Goal: Task Accomplishment & Management: Complete application form

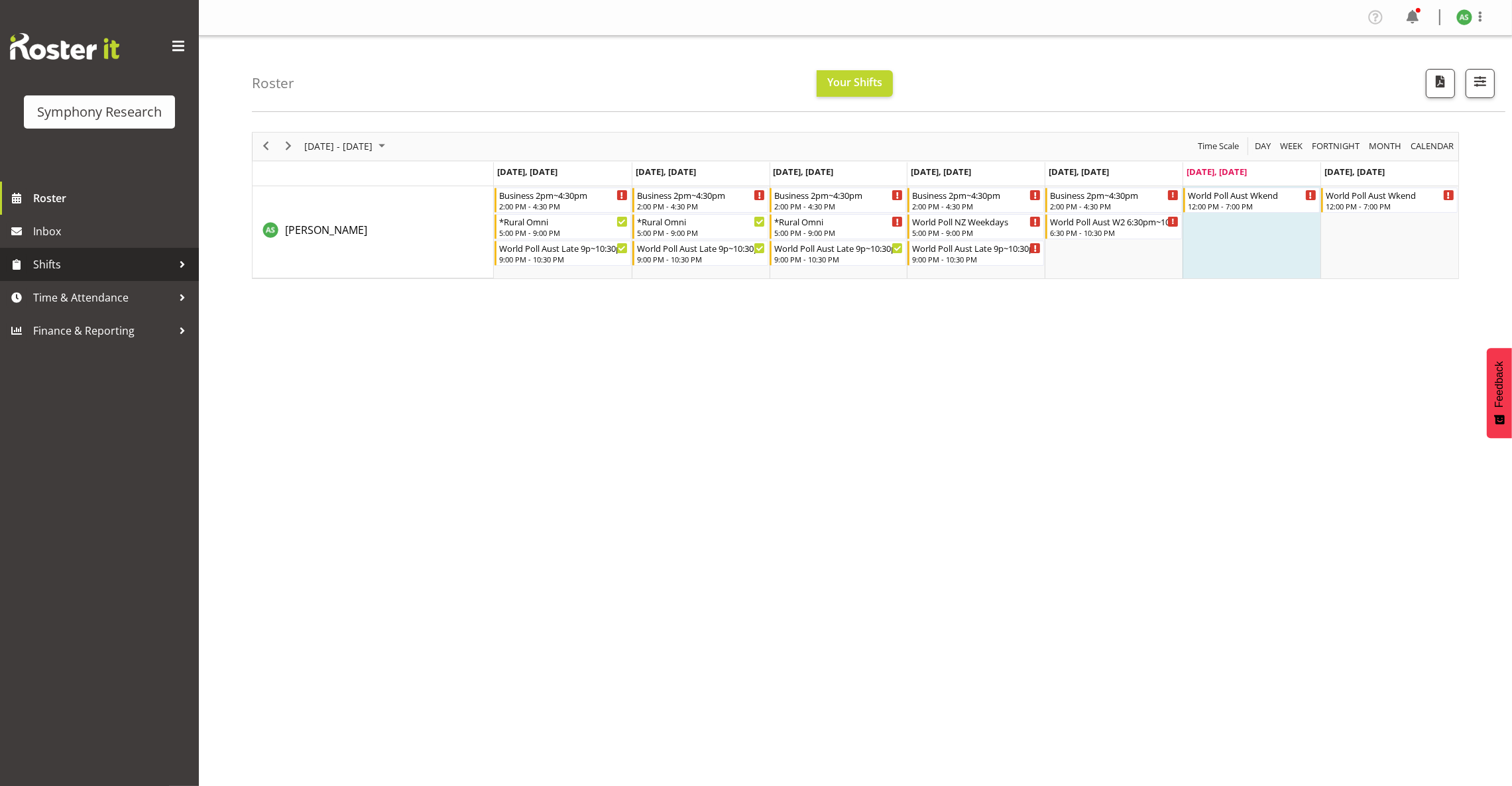
click at [90, 261] on span "Shifts" at bounding box center [103, 264] width 139 height 20
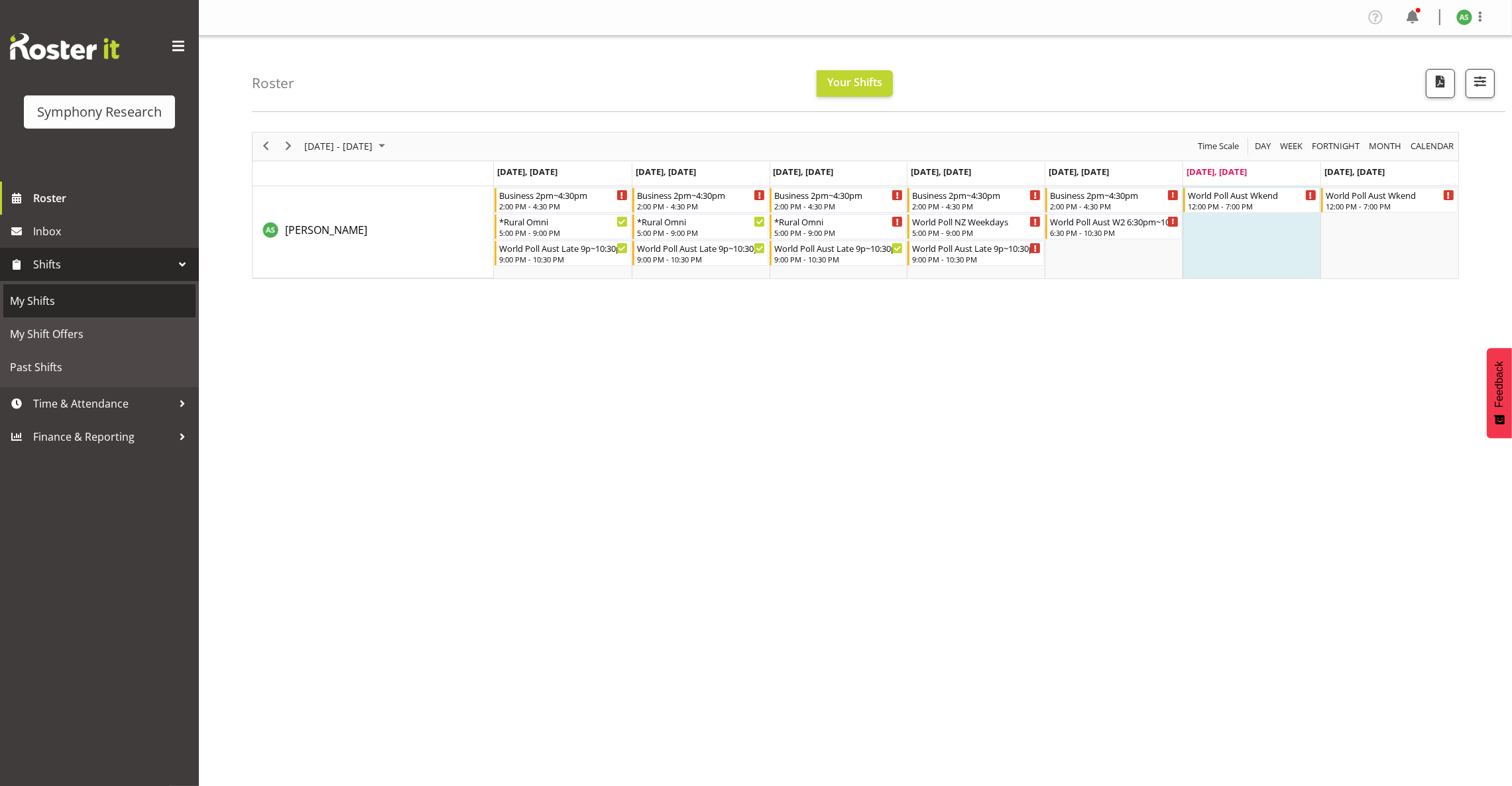
click at [88, 304] on span "My Shifts" at bounding box center [100, 300] width 179 height 20
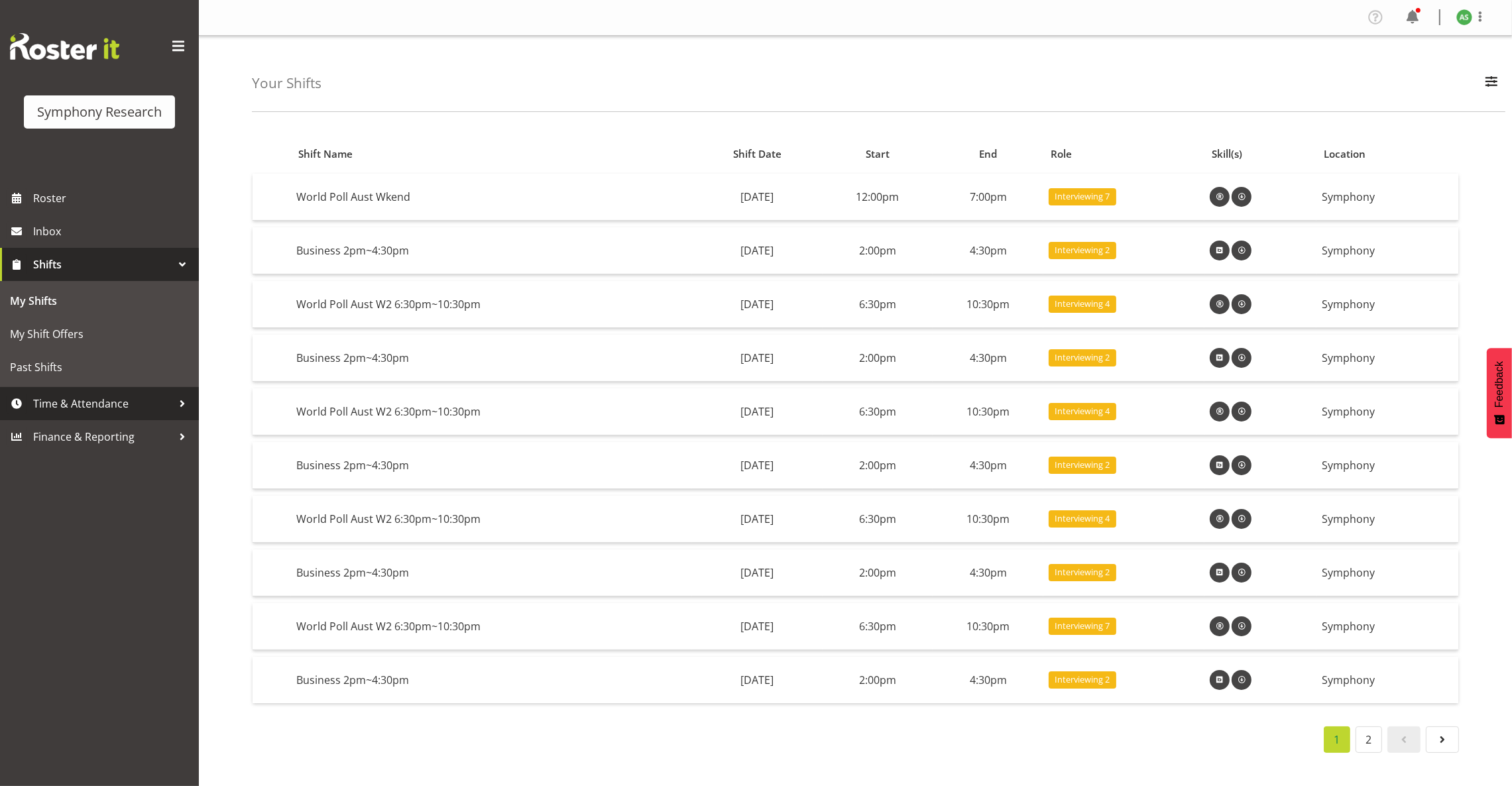
click at [81, 394] on span "Time & Attendance" at bounding box center [103, 403] width 139 height 20
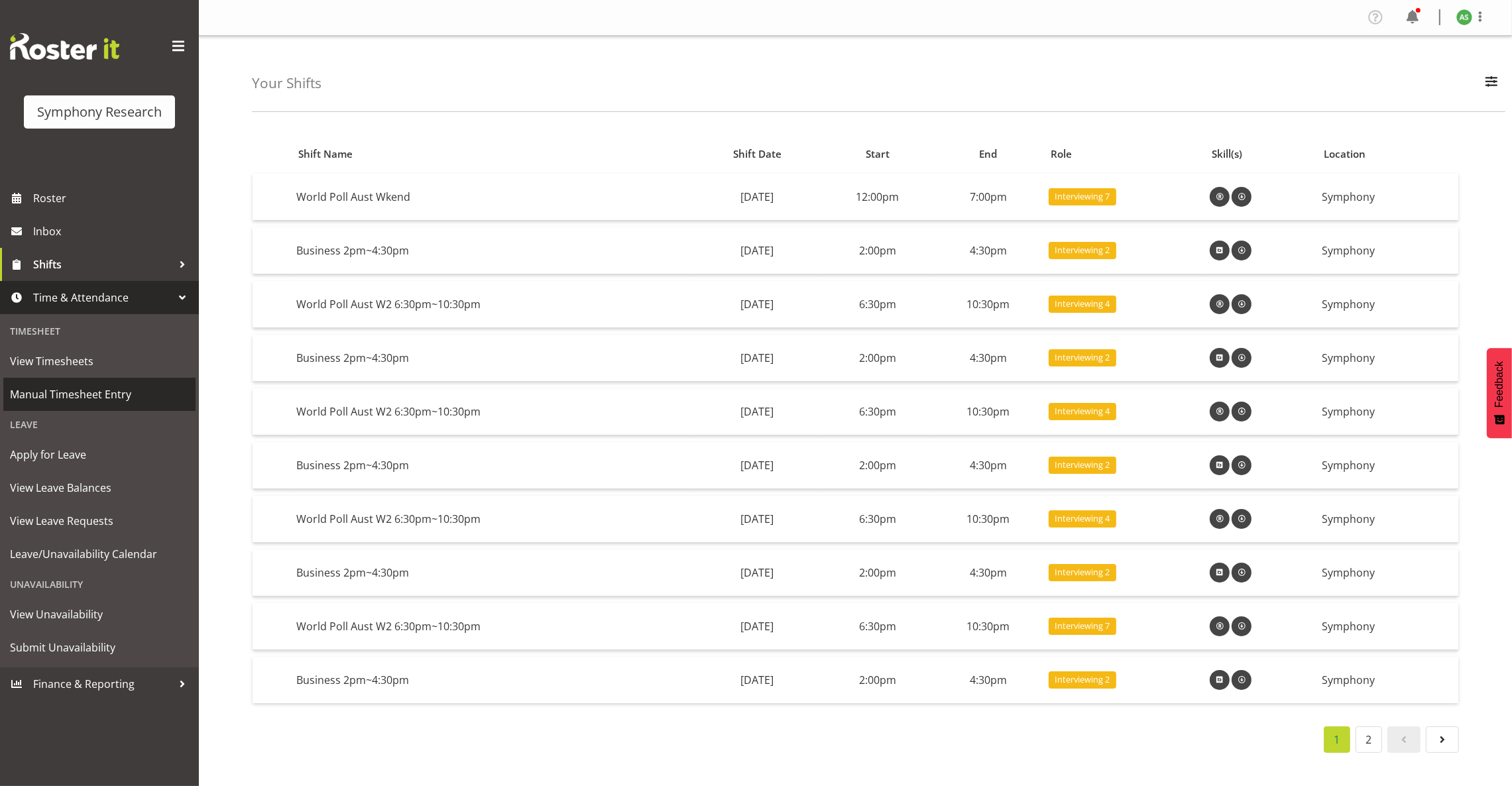
click at [78, 388] on span "Manual Timesheet Entry" at bounding box center [100, 394] width 179 height 20
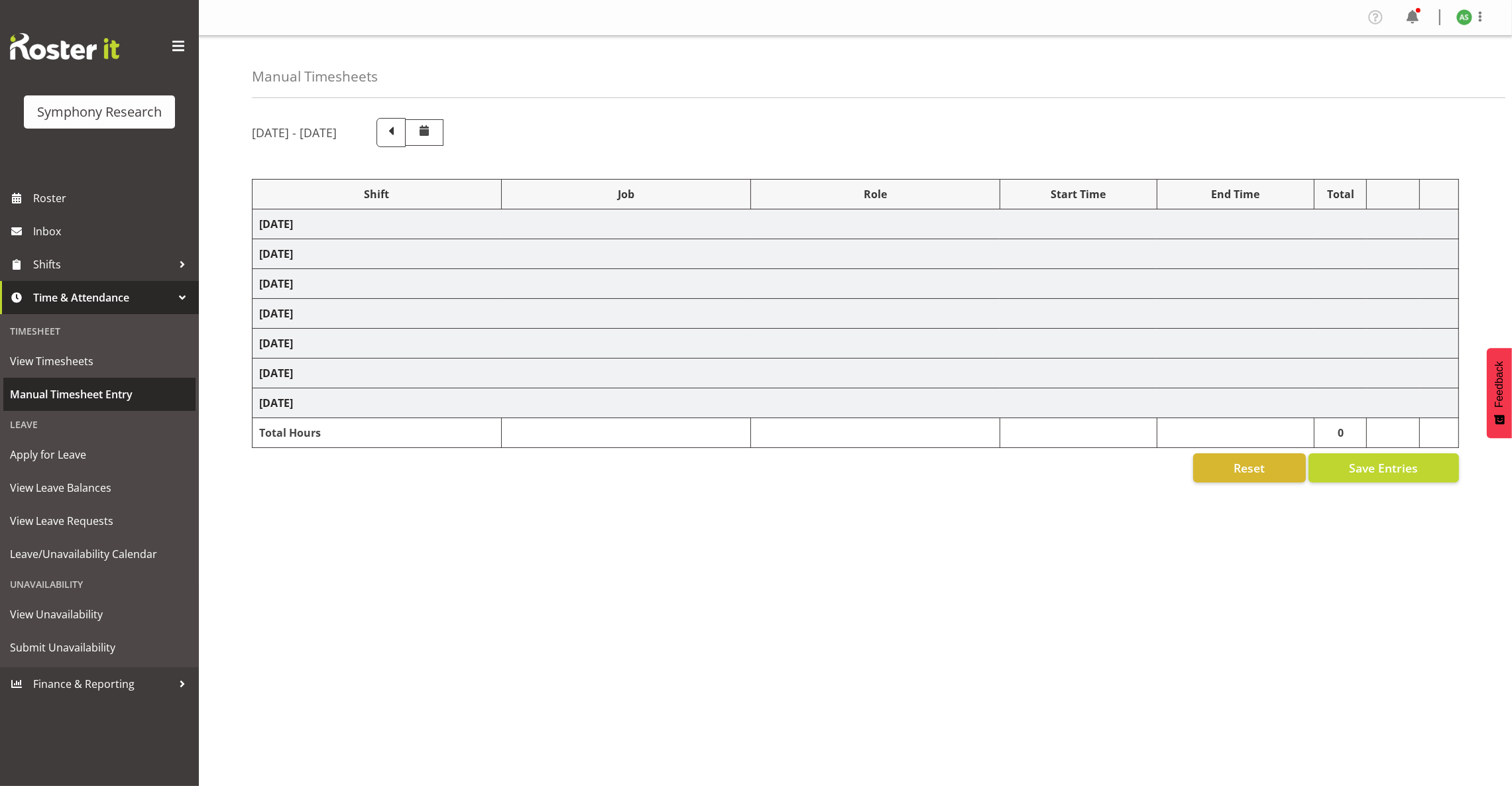
select select "103"
select select "10499"
select select "47"
select select "57853"
select select "10536"
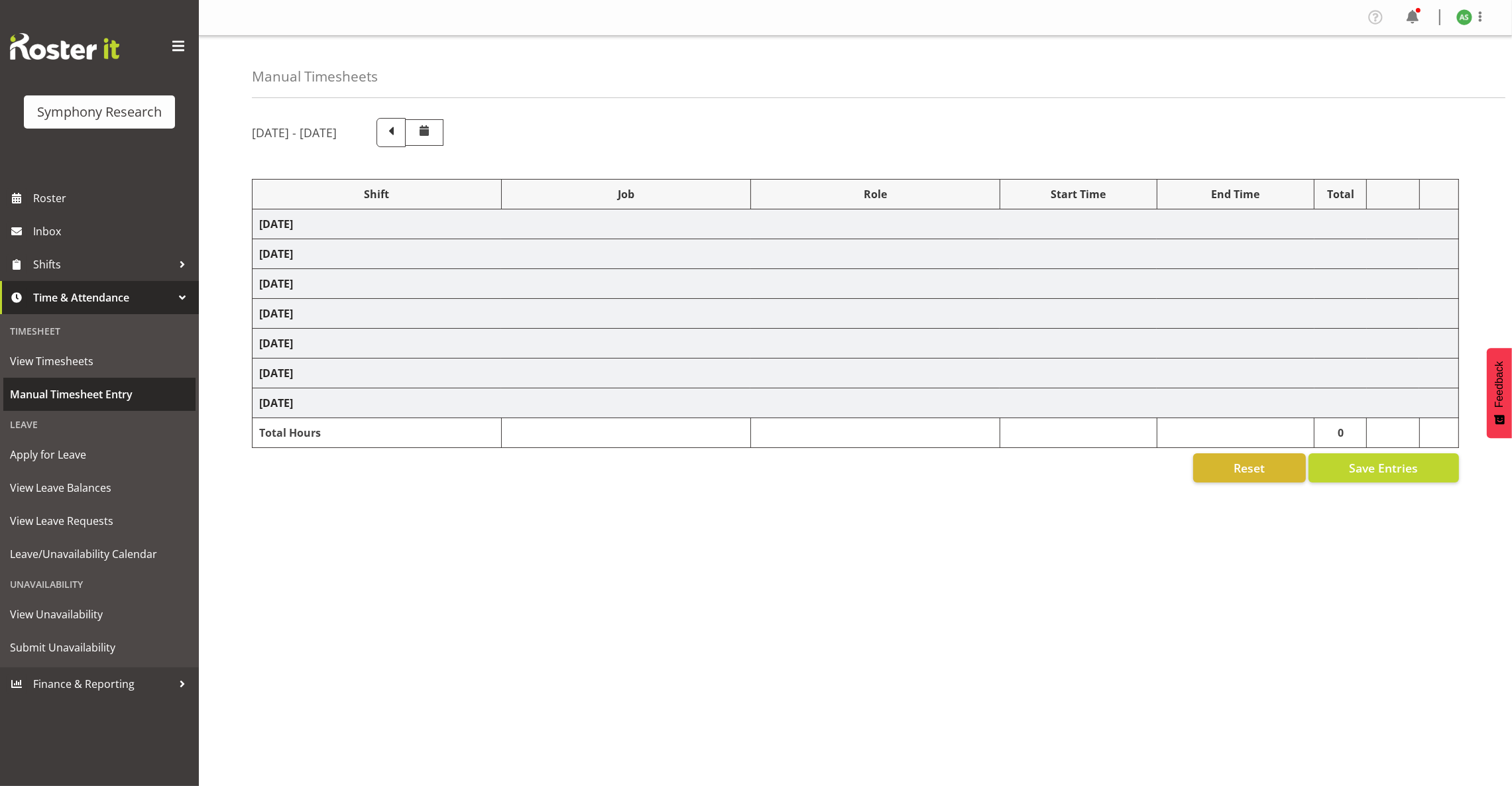
select select "57853"
select select "10536"
select select "47"
select select "56692"
select select "10499"
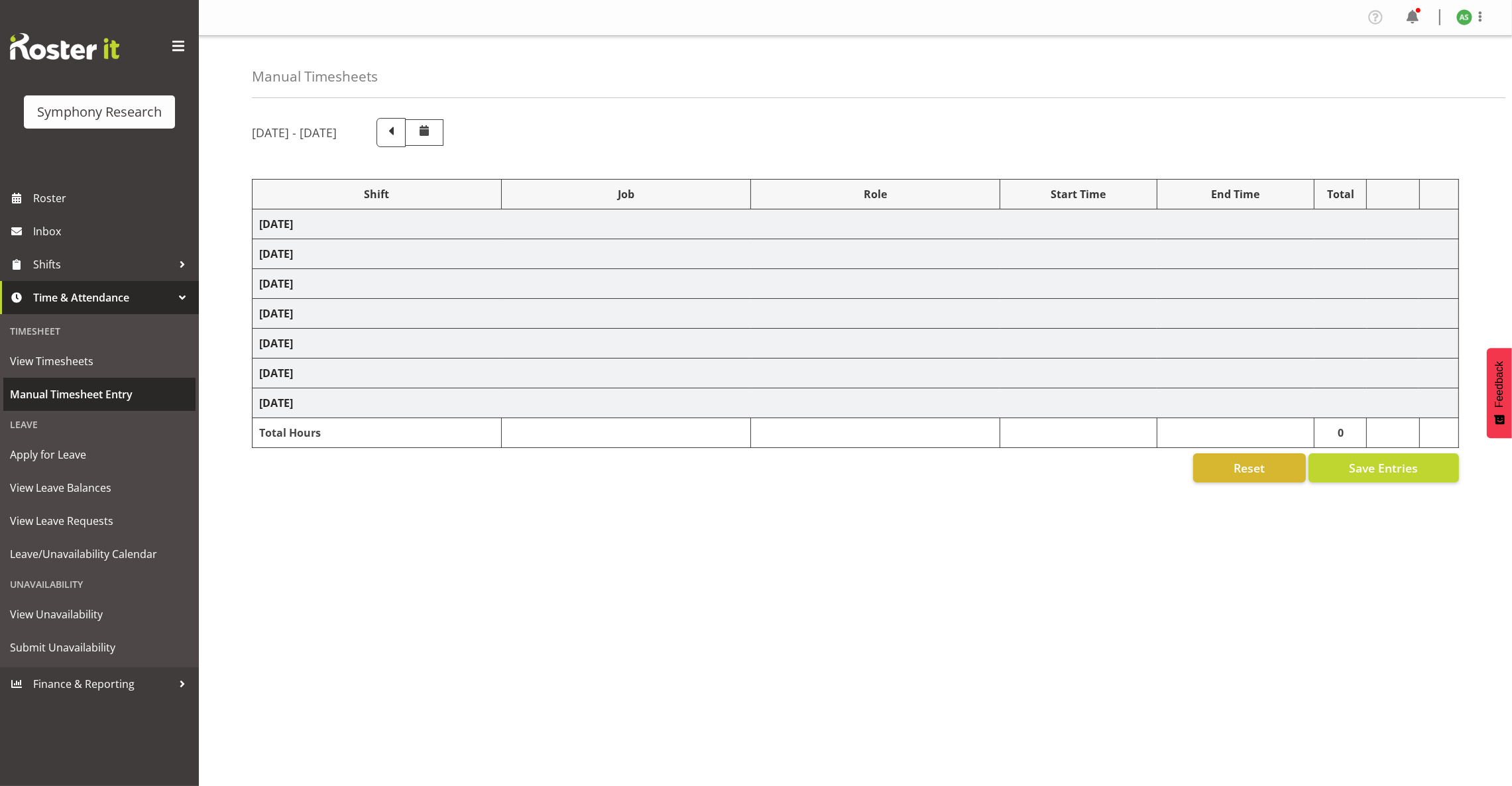
select select "47"
select select "57511"
select select "10499"
select select "47"
select select "26078"
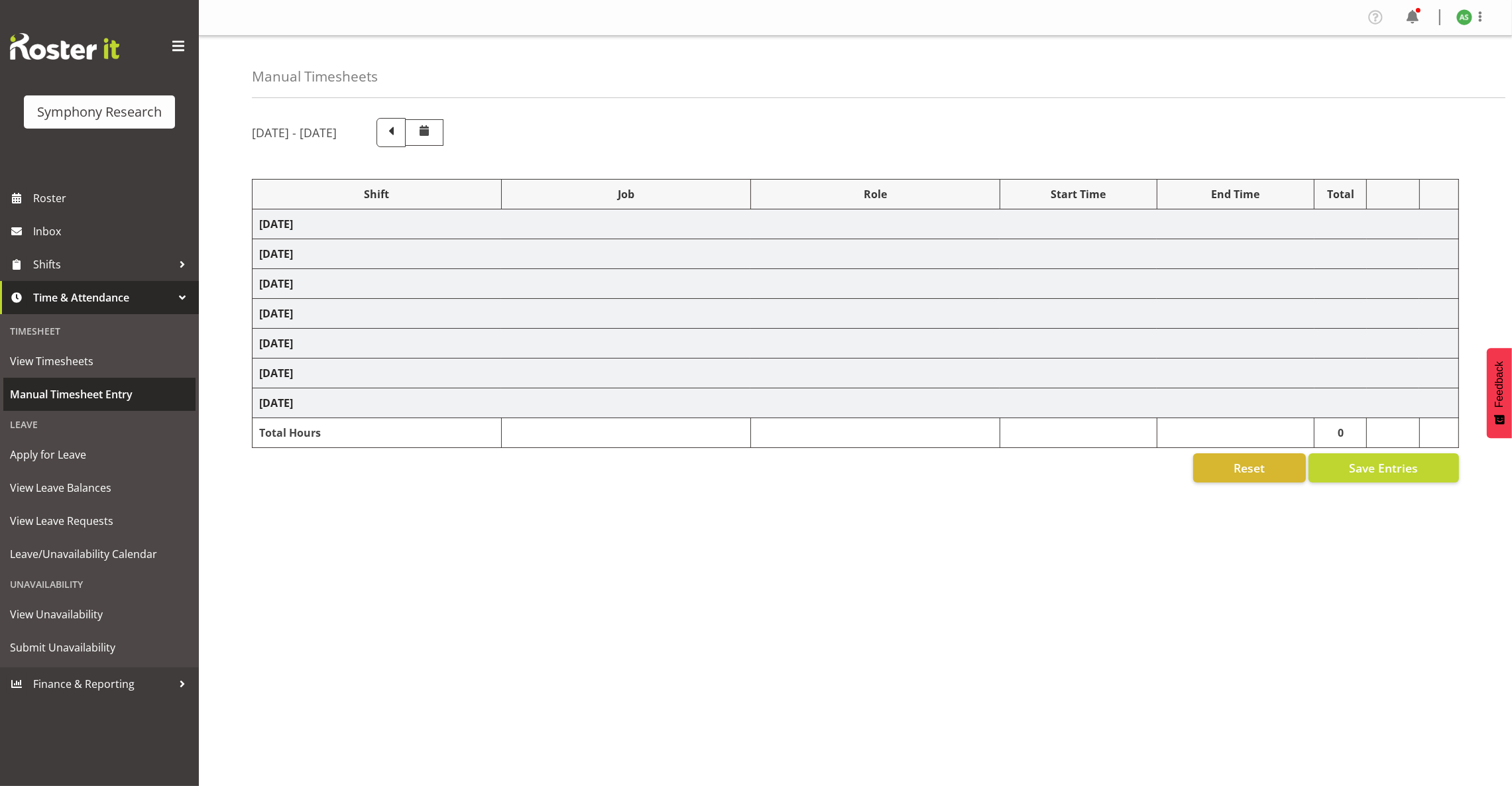
select select "10499"
select select "47"
select select "57853"
select select "10536"
select select "47"
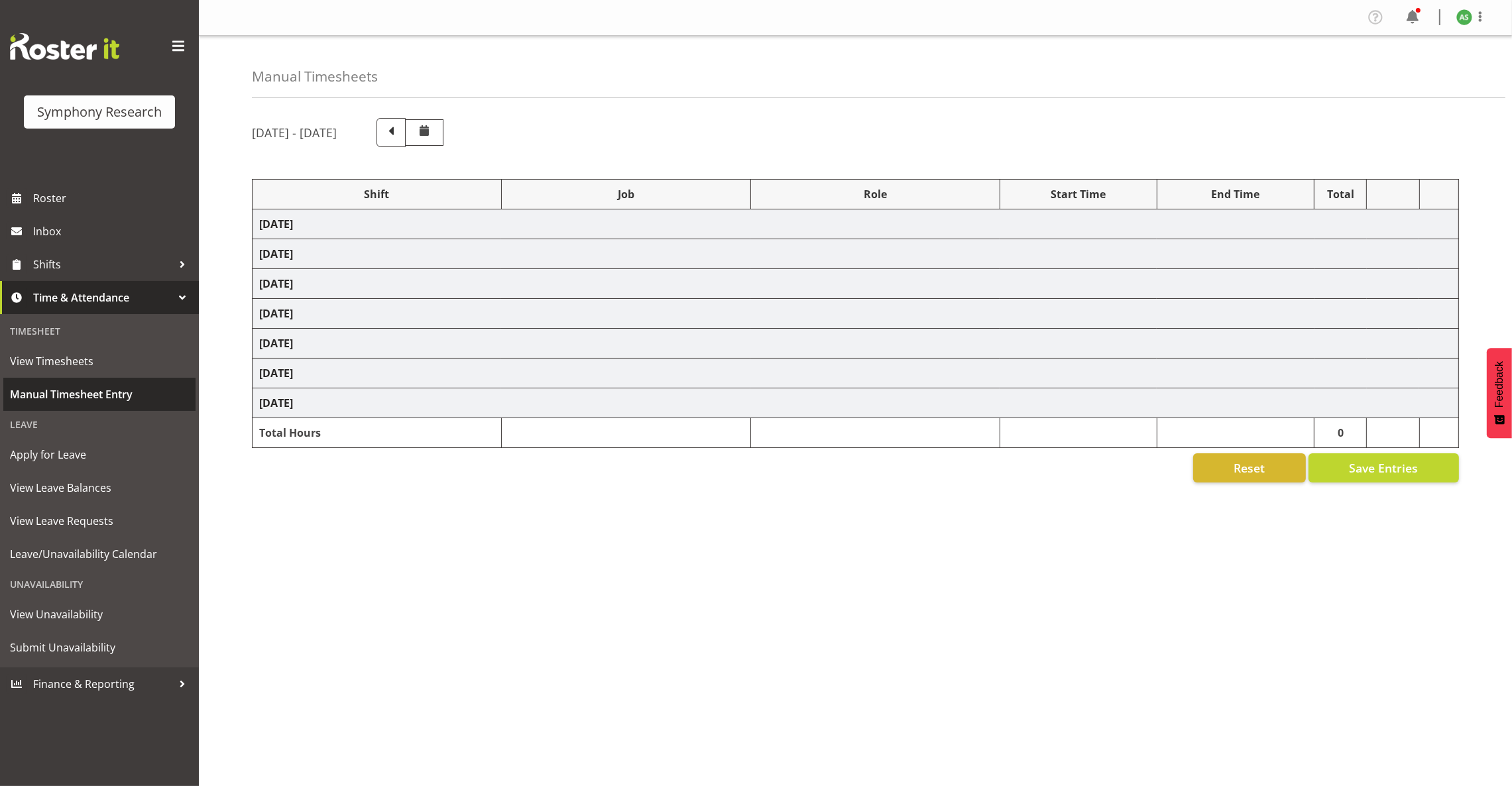
select select "56692"
select select "10499"
select select "47"
select select "57511"
select select "10499"
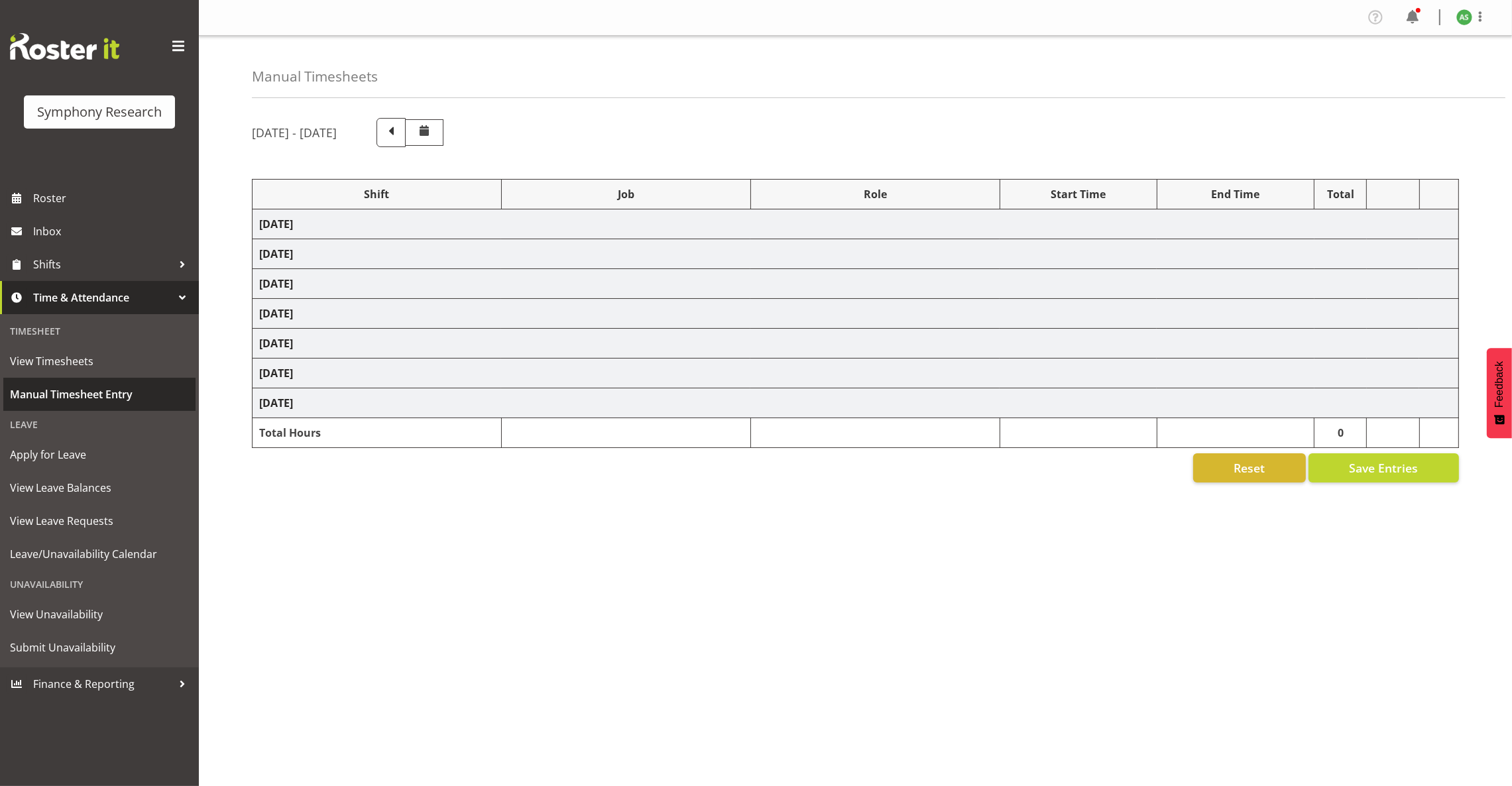
select select "47"
select select "103"
select select "10499"
select select "47"
select select "57853"
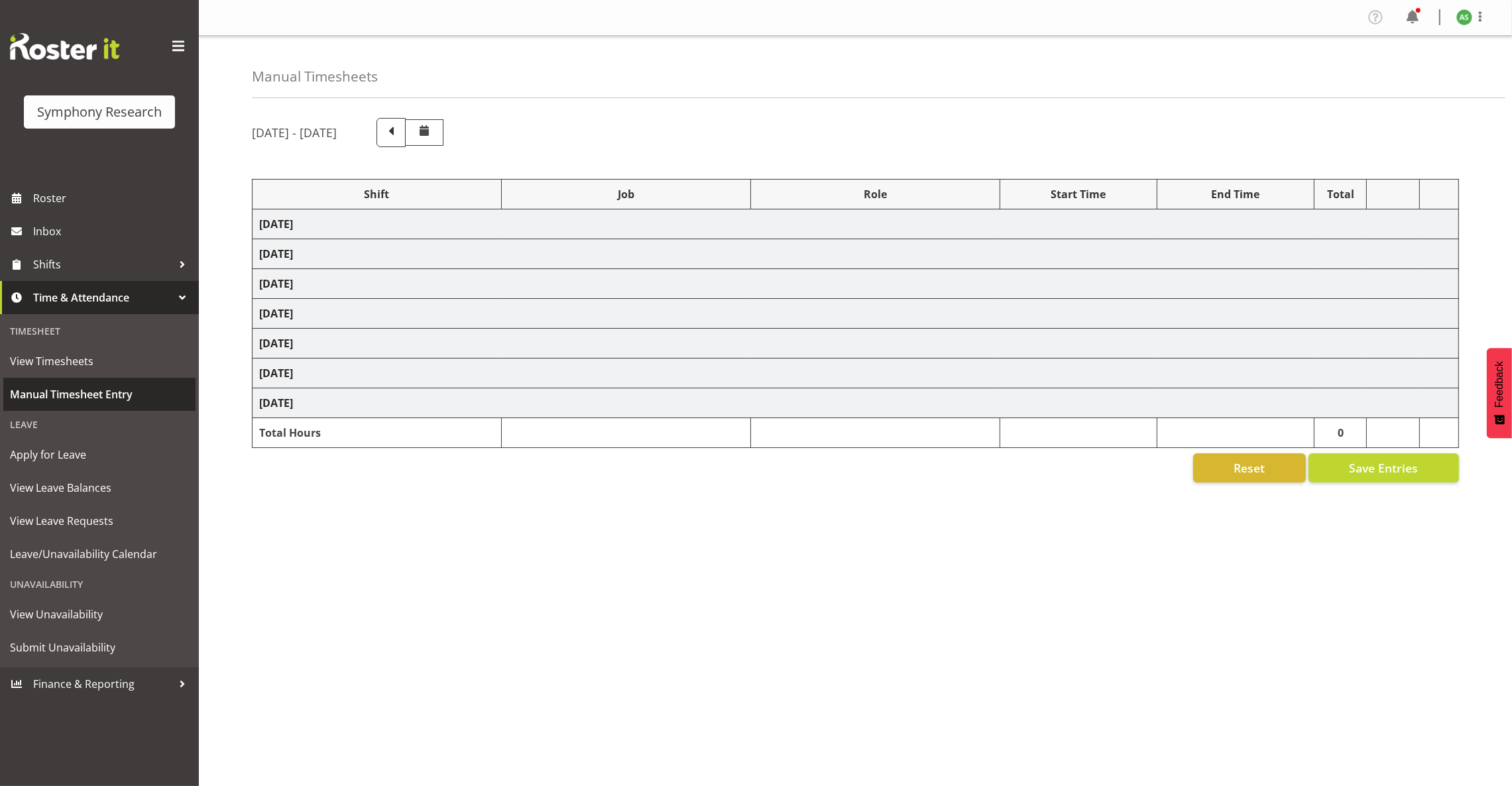
select select "10536"
select select "47"
select select "56692"
select select "10499"
select select "47"
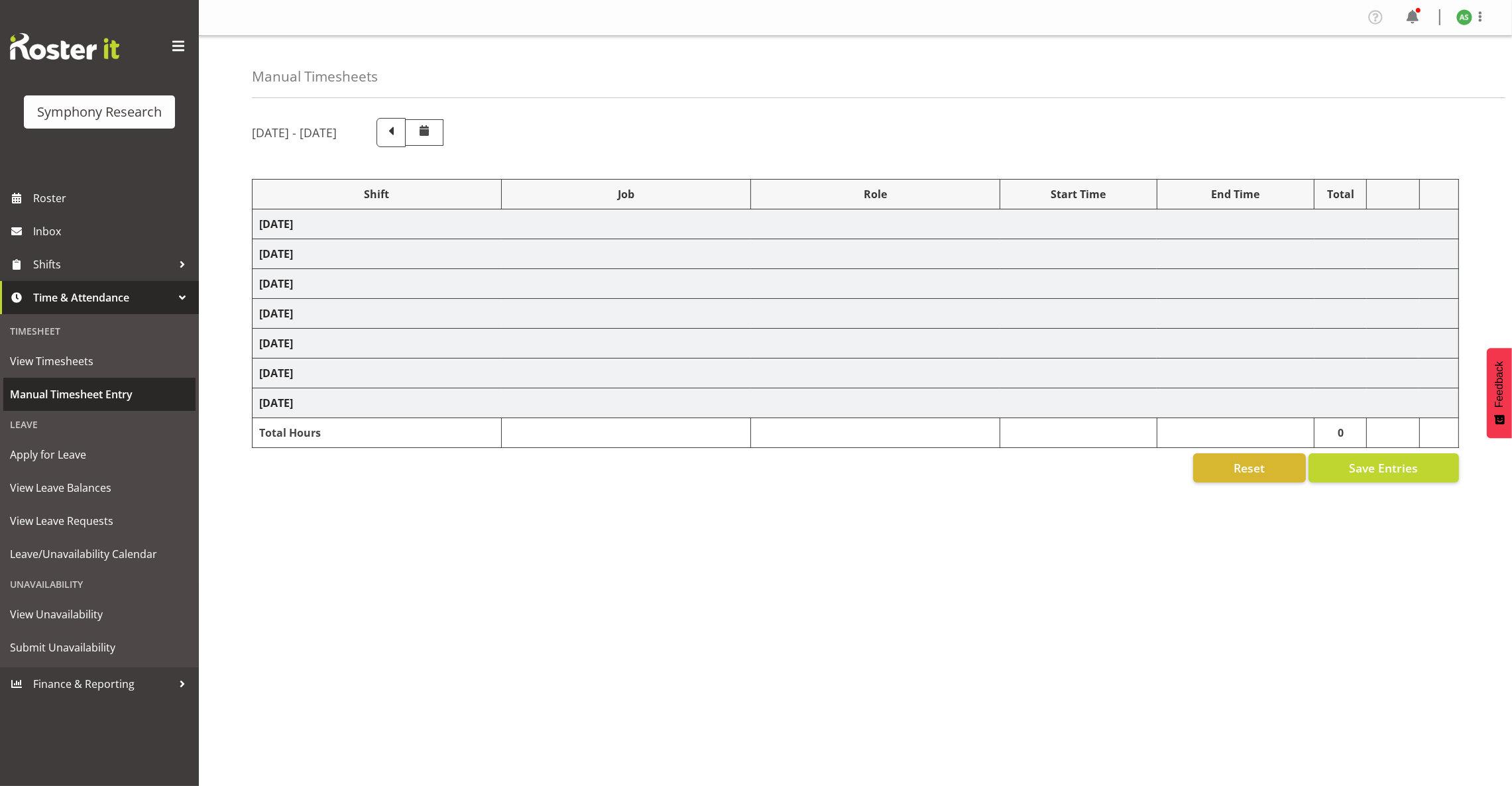
select select "57511"
select select "10499"
select select "47"
select select "26078"
select select "10499"
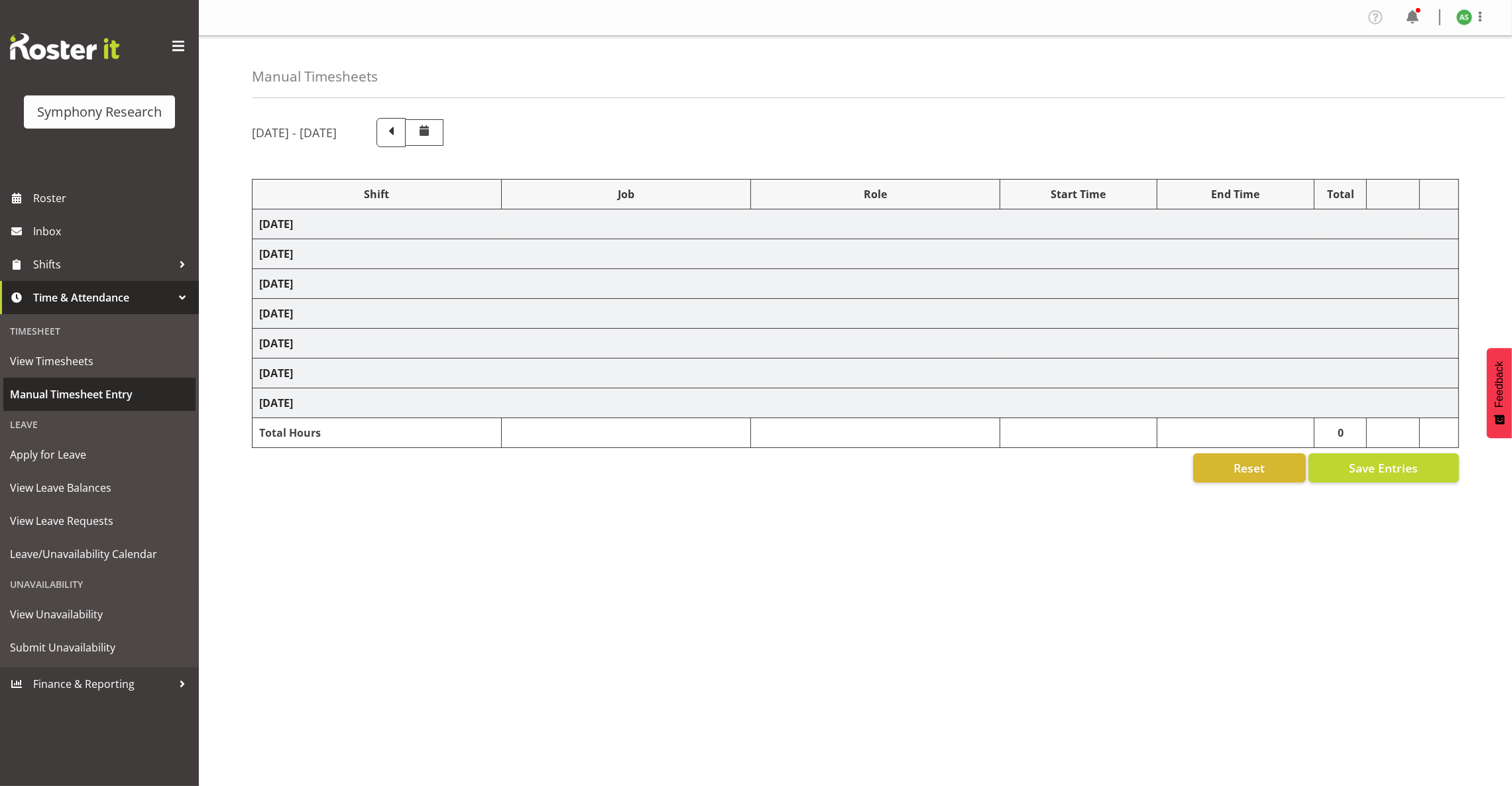
select select "47"
select select "41604"
select select "10527"
select select "47"
select select "56692"
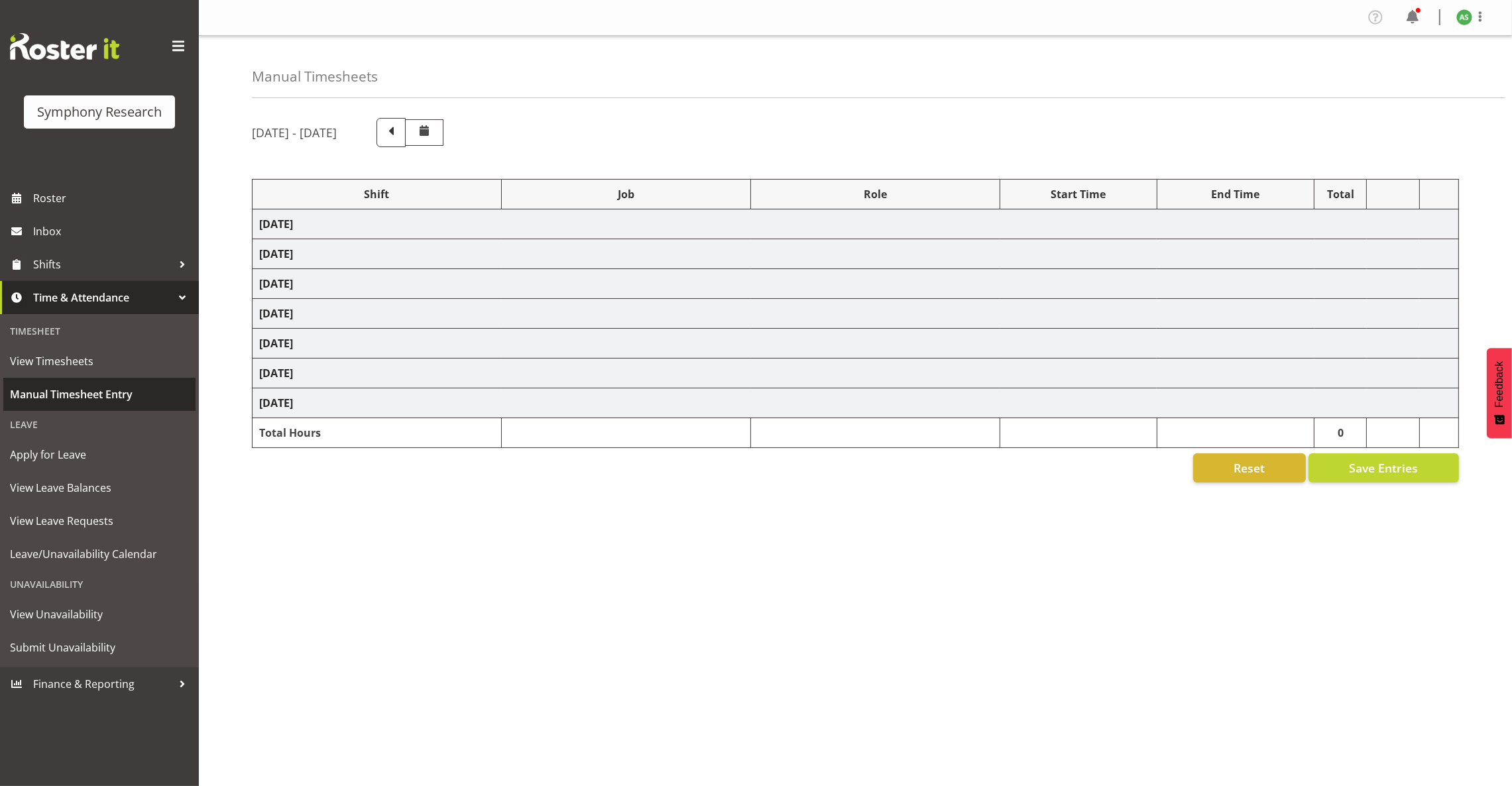
select select "10499"
select select "47"
select select "103"
select select "10499"
select select "47"
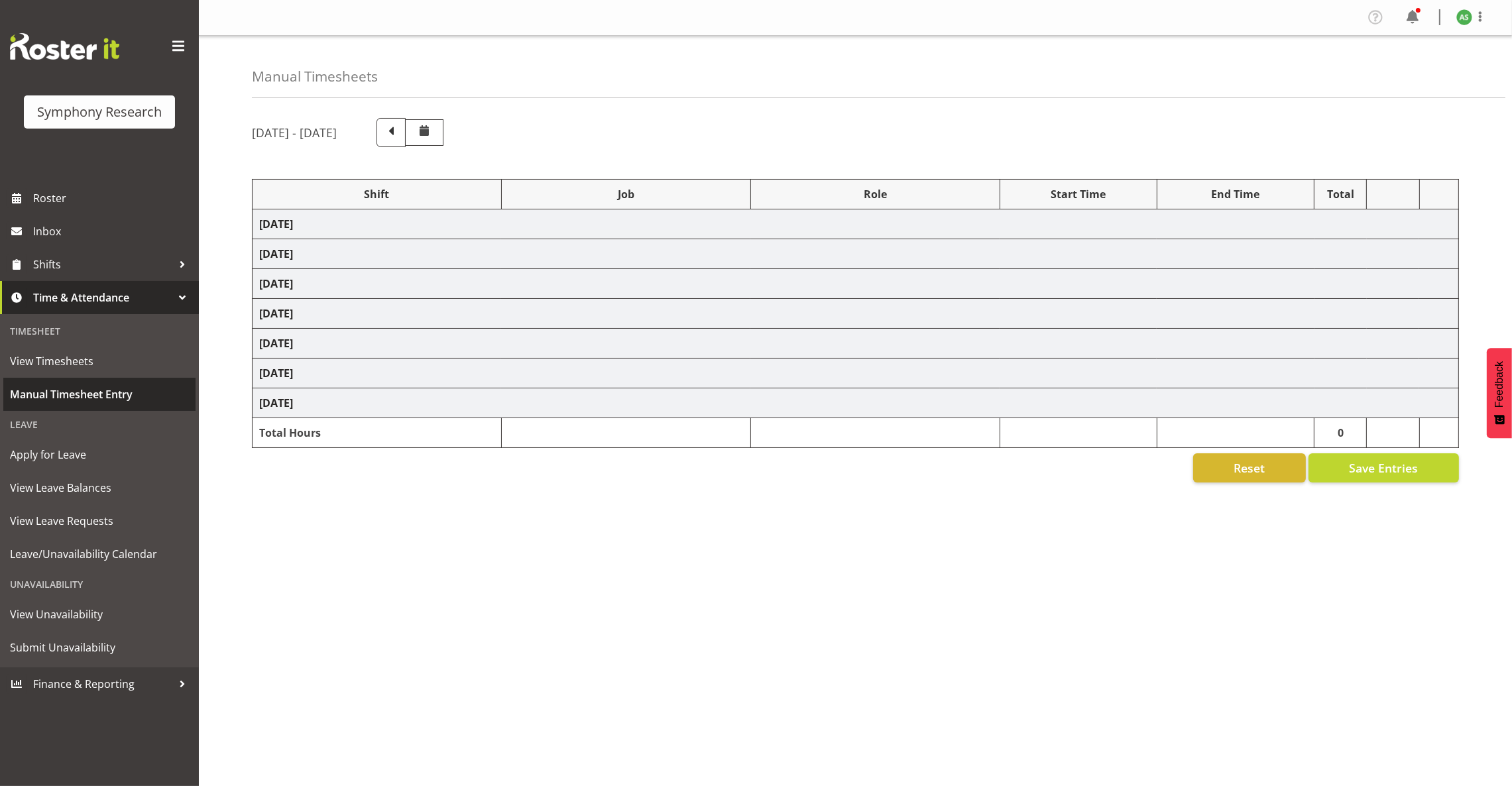
select select "56692"
select select "10499"
select select "47"
select select "56692"
select select "10499"
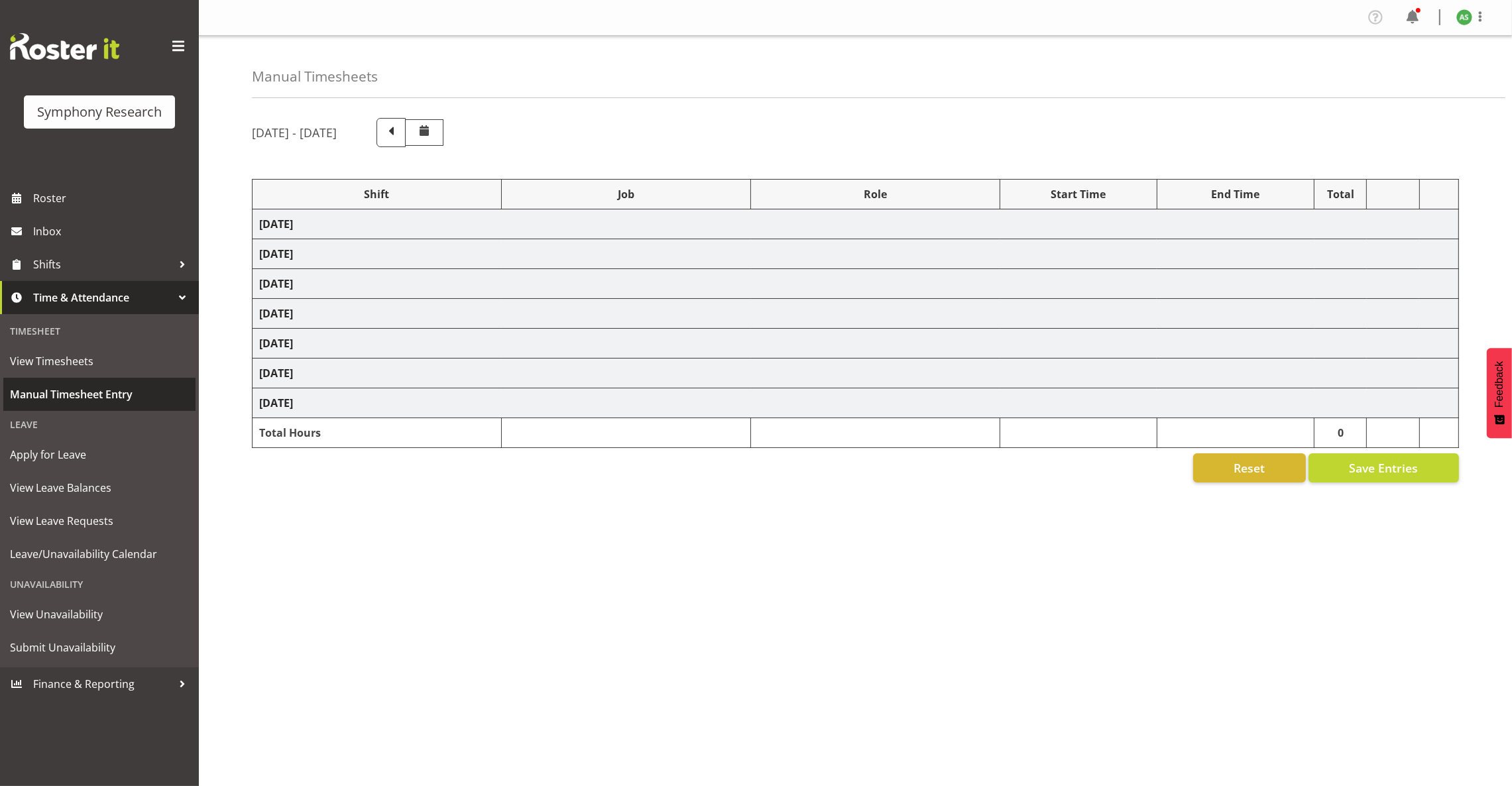
select select "47"
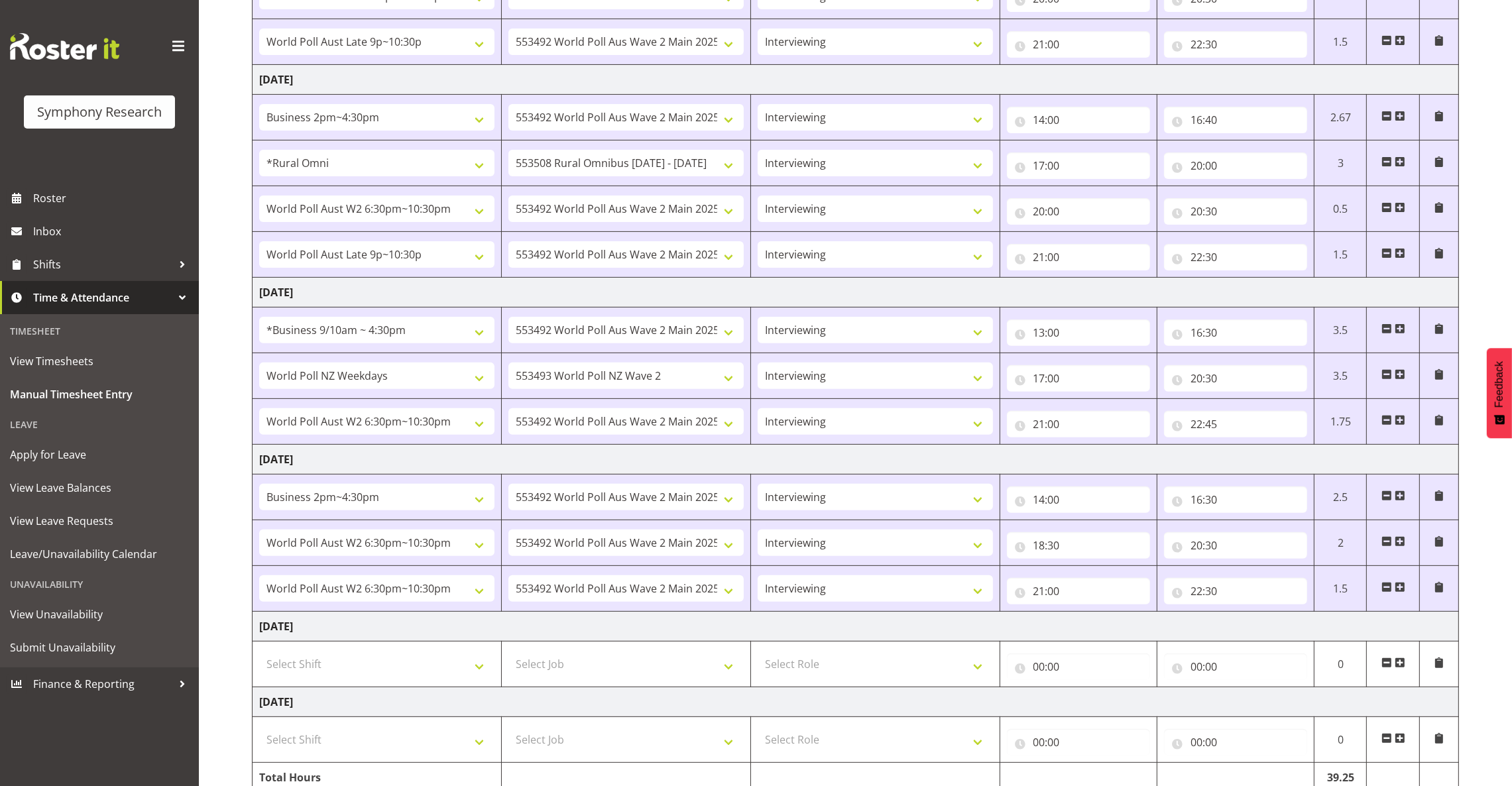
scroll to position [685, 0]
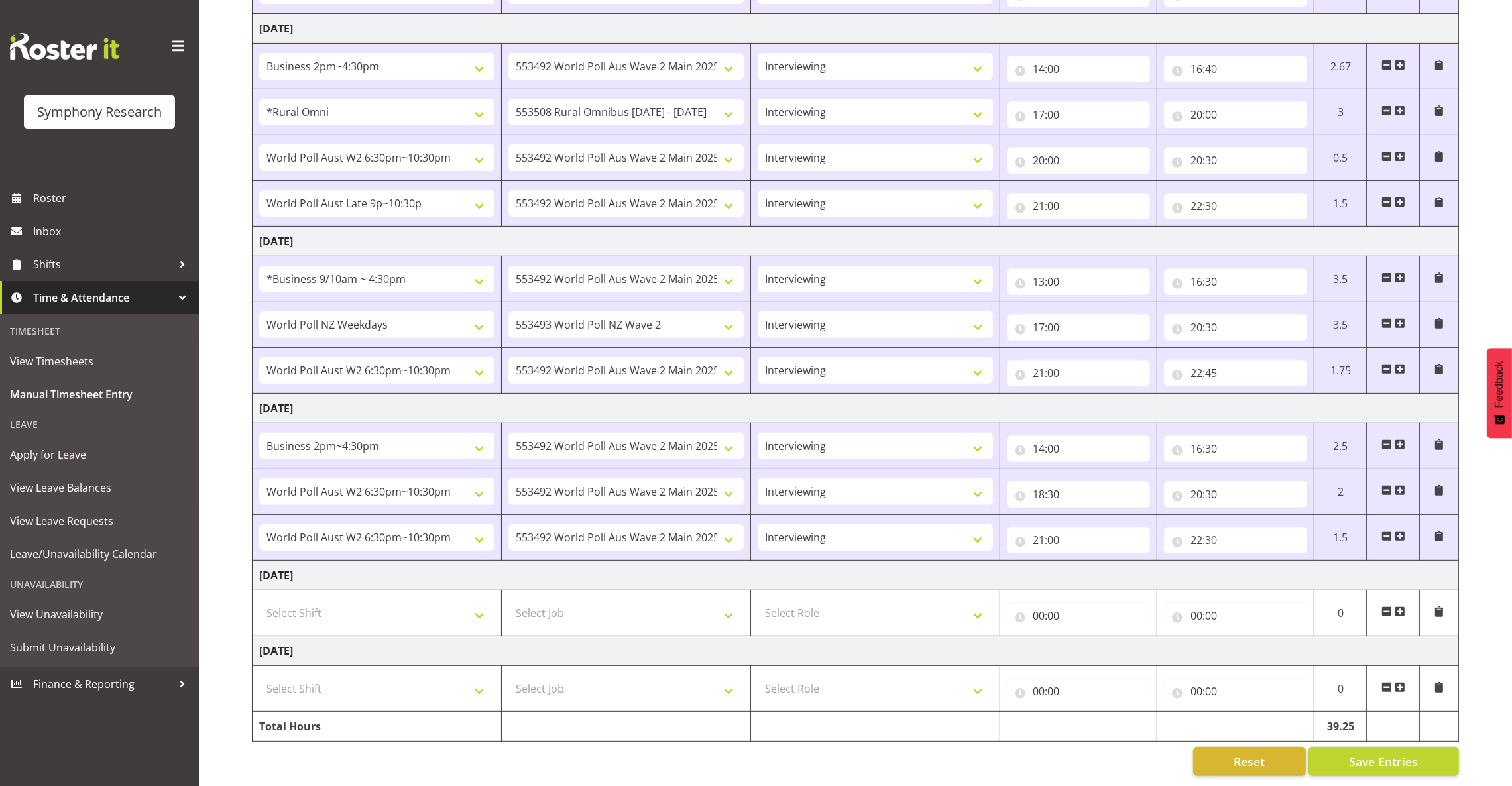
click at [1397, 607] on span at bounding box center [1400, 611] width 10 height 10
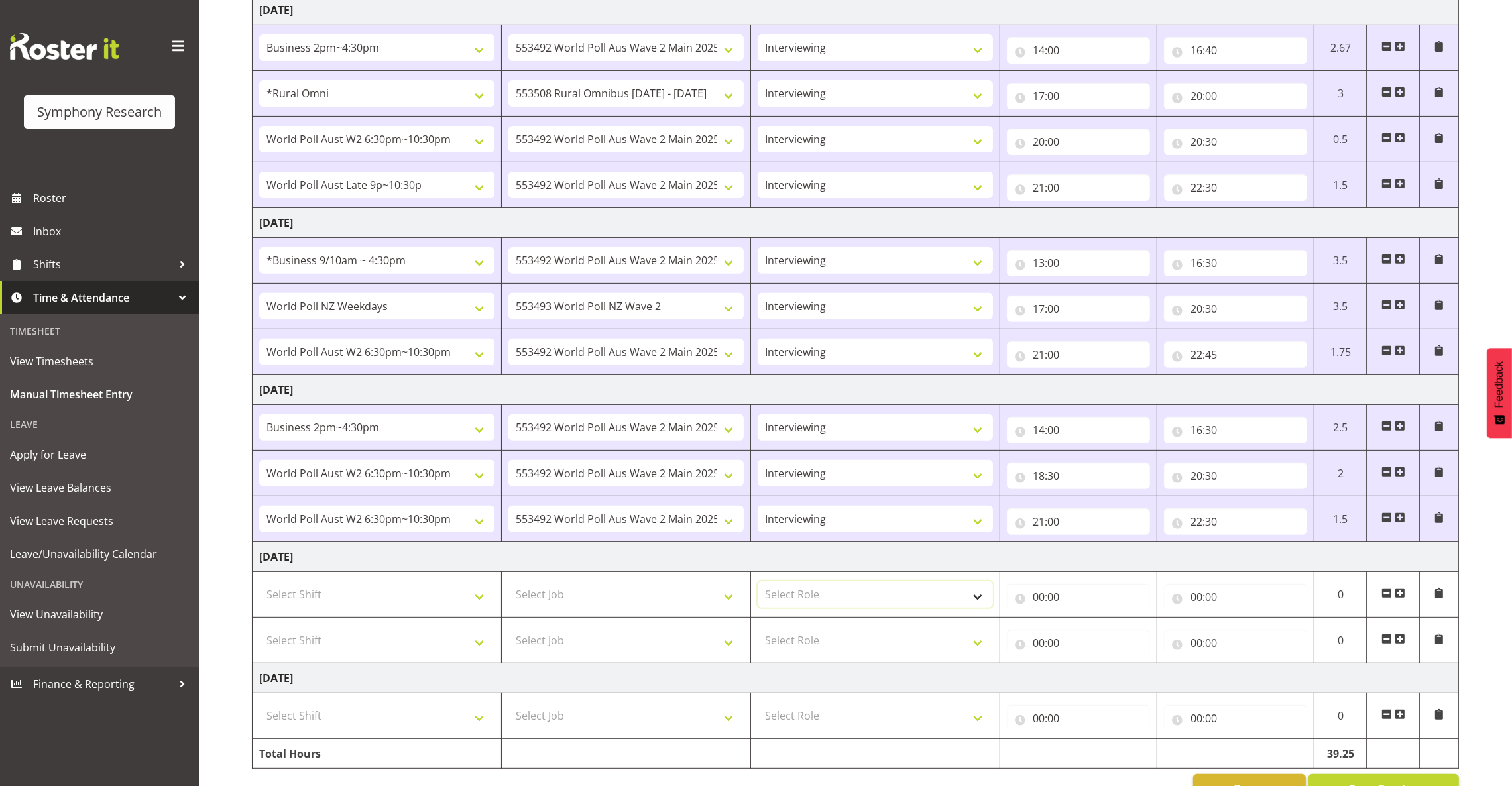
click at [805, 595] on select "Select Role Briefing Interviewing" at bounding box center [875, 595] width 235 height 27
select select "47"
click at [758, 584] on select "Select Role Briefing Interviewing" at bounding box center [875, 595] width 235 height 27
click at [816, 645] on select "Select Role Briefing Interviewing" at bounding box center [875, 640] width 235 height 27
select select "47"
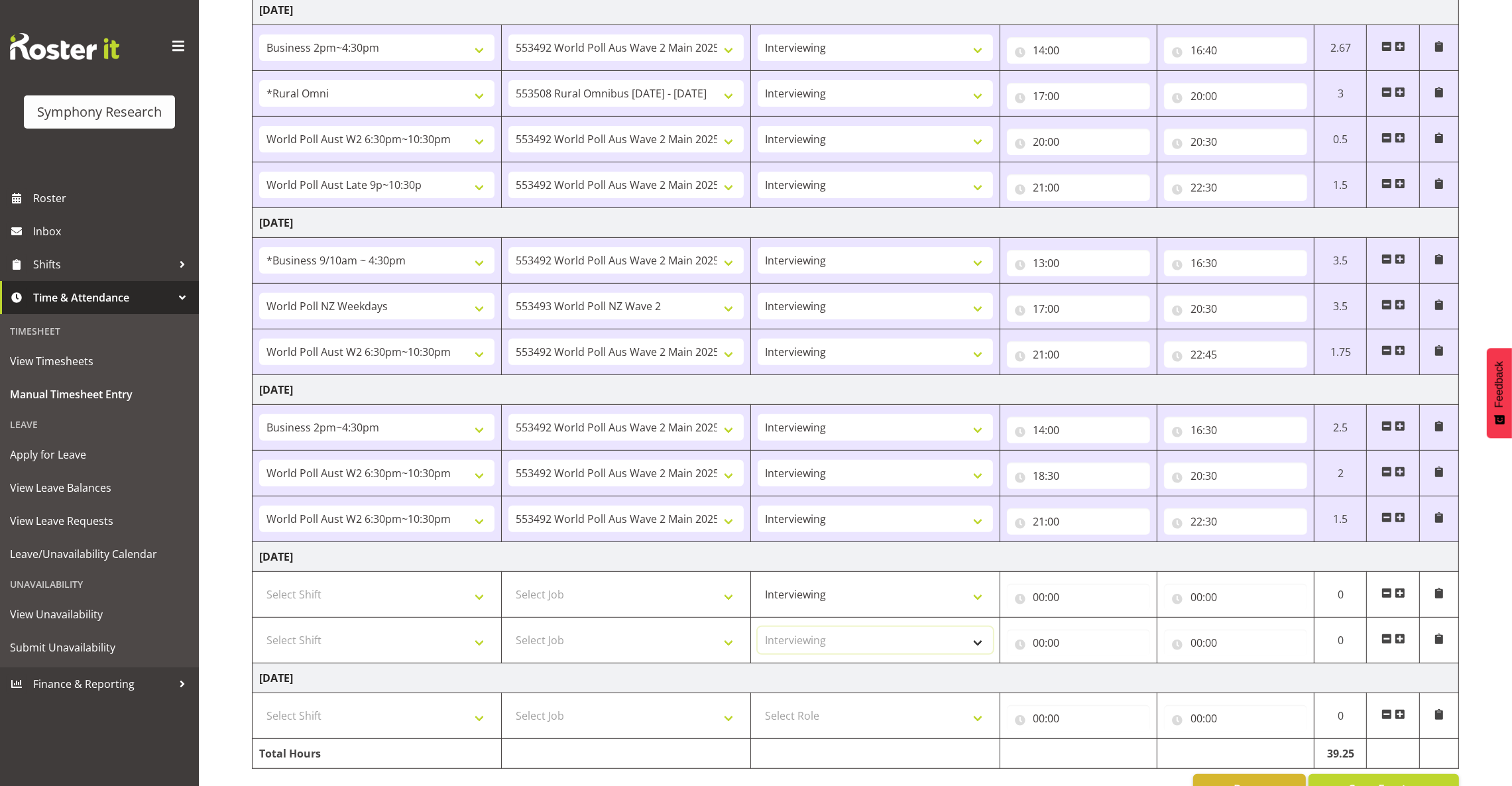
click at [758, 630] on select "Select Role Briefing Interviewing" at bounding box center [875, 640] width 235 height 27
click at [618, 598] on select "Select Job 550060 IF Admin 553492 World Poll Aus Wave 2 Main 2025 553493 World …" at bounding box center [626, 595] width 235 height 27
select select "10527"
click at [509, 584] on select "Select Job 550060 IF Admin 553492 World Poll Aus Wave 2 Main 2025 553493 World …" at bounding box center [626, 595] width 235 height 27
click at [1402, 639] on span at bounding box center [1400, 638] width 10 height 10
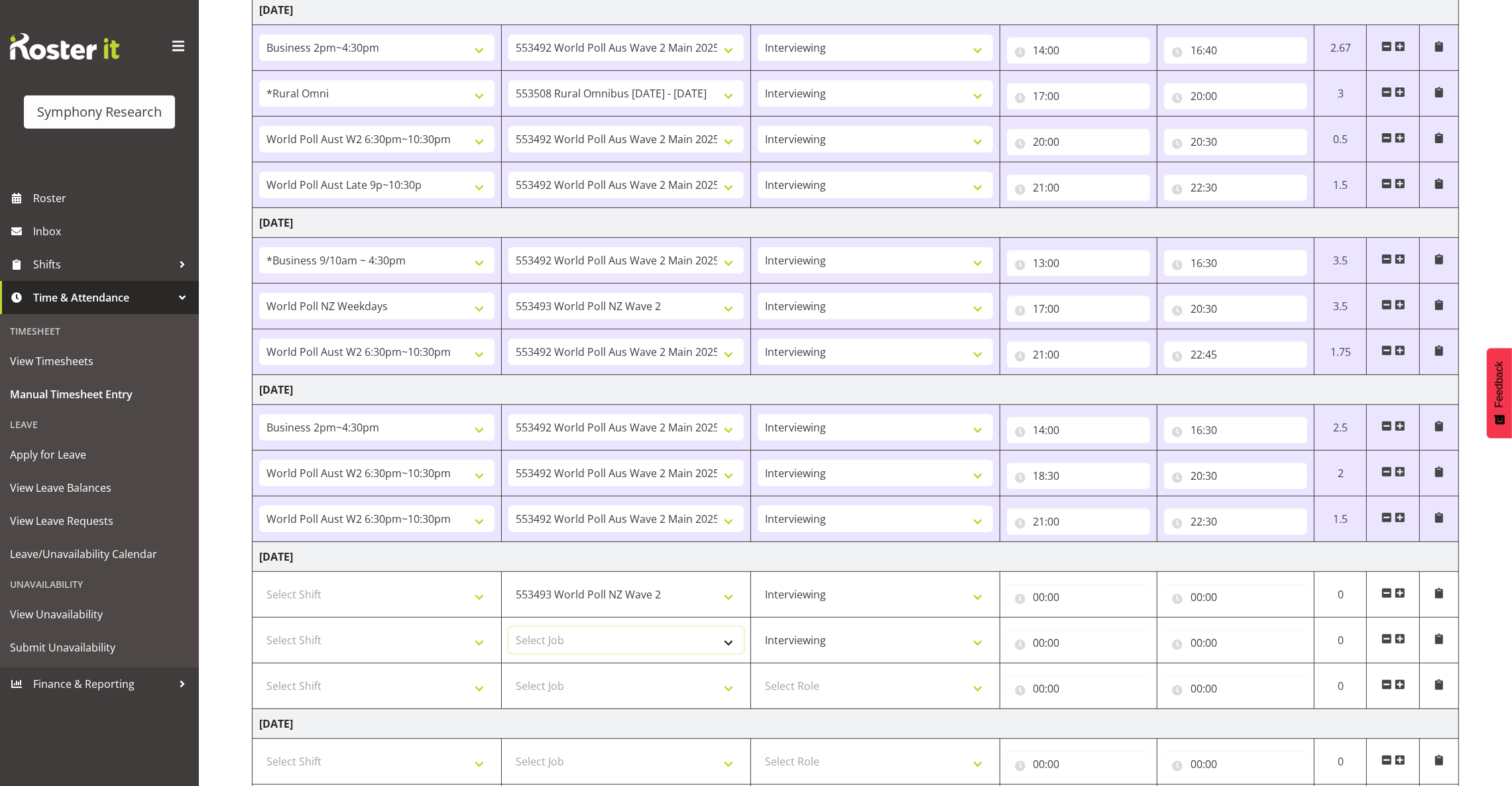
click at [718, 637] on select "Select Job 550060 IF Admin 553492 World Poll Aus Wave 2 Main 2025 553493 World …" at bounding box center [626, 640] width 235 height 27
select select "10499"
click at [509, 630] on select "Select Job 550060 IF Admin 553492 World Poll Aus Wave 2 Main 2025 553493 World …" at bounding box center [626, 640] width 235 height 27
drag, startPoint x: 806, startPoint y: 682, endPoint x: 810, endPoint y: 688, distance: 7.2
click at [807, 682] on select "Select Role Briefing Interviewing" at bounding box center [875, 686] width 235 height 27
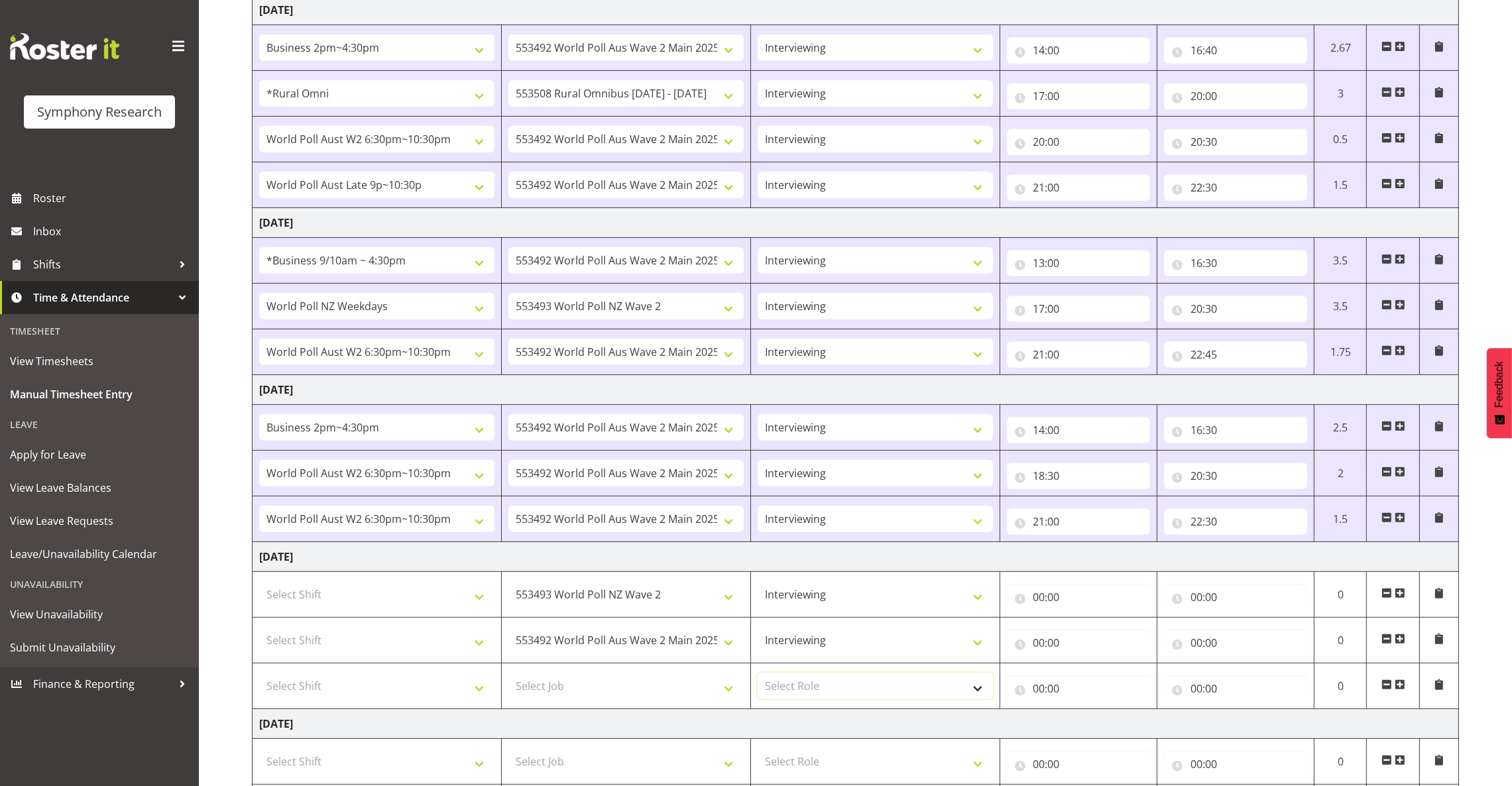
select select "47"
click at [758, 676] on select "Select Role Briefing Interviewing" at bounding box center [875, 686] width 235 height 27
click at [723, 694] on select "Select Job 550060 IF Admin 553492 World Poll Aus Wave 2 Main 2025 553493 World …" at bounding box center [626, 686] width 235 height 27
select select "10499"
click at [509, 676] on select "Select Job 550060 IF Admin 553492 World Poll Aus Wave 2 Main 2025 553493 World …" at bounding box center [626, 686] width 235 height 27
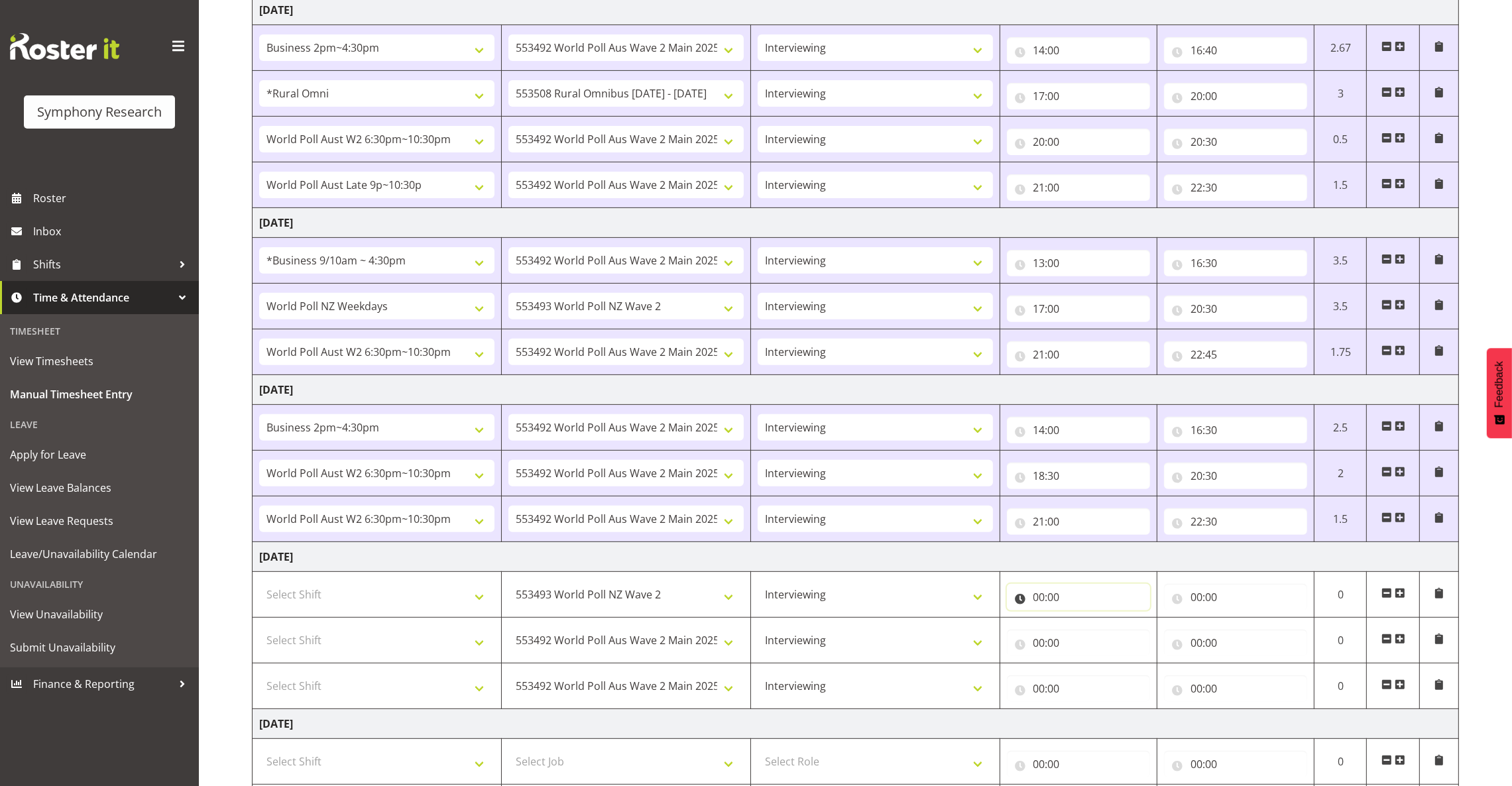
click at [1040, 600] on input "00:00" at bounding box center [1078, 597] width 143 height 27
click at [1100, 633] on select "00 01 02 03 04 05 06 07 08 09 10 11 12 13 14 15 16 17 18 19 20 21 22 23" at bounding box center [1097, 632] width 30 height 27
select select "12"
click at [1082, 622] on select "00 01 02 03 04 05 06 07 08 09 10 11 12 13 14 15 16 17 18 19 20 21 22 23" at bounding box center [1097, 632] width 30 height 27
type input "12:00"
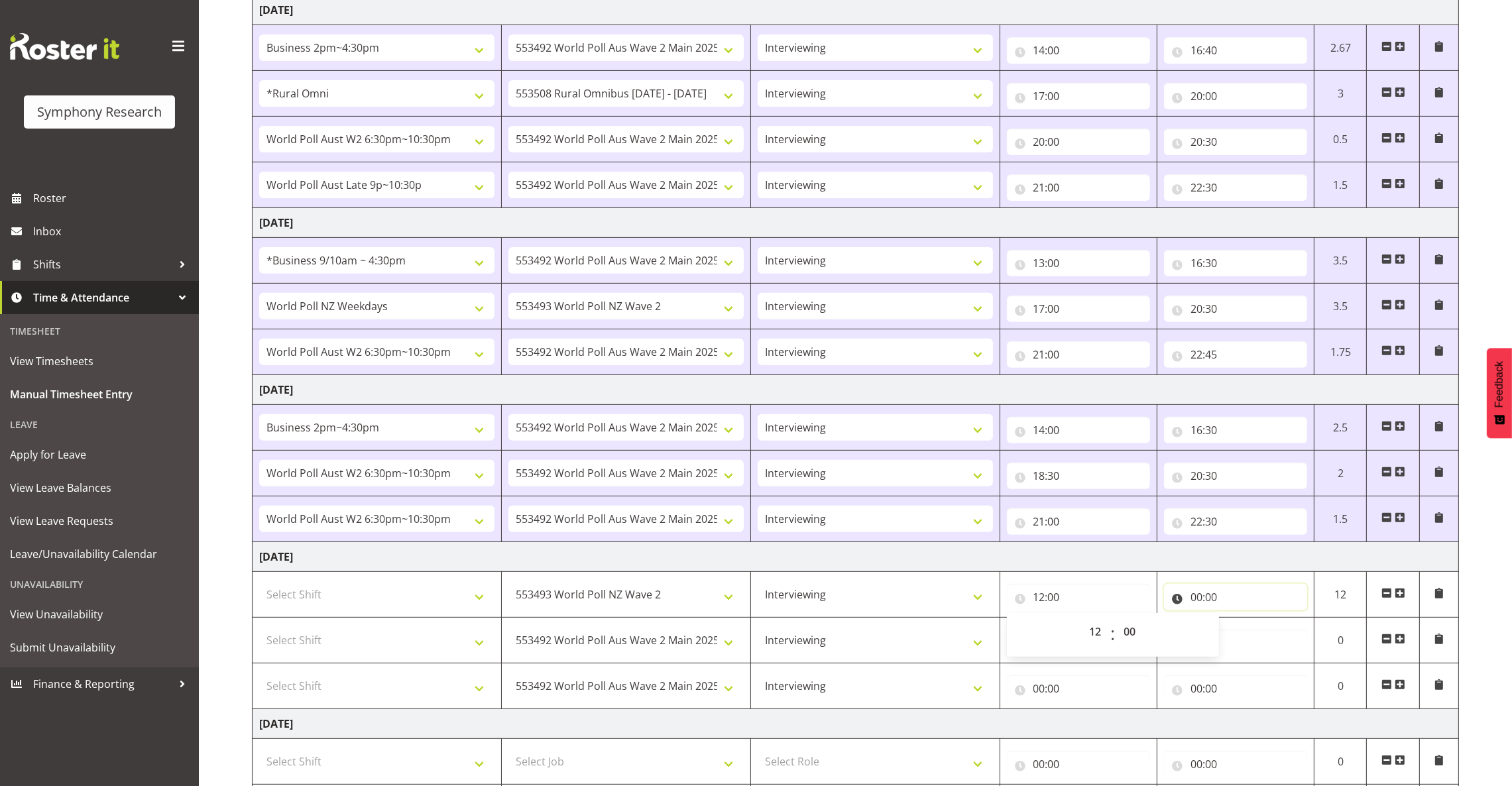
click at [1199, 602] on input "00:00" at bounding box center [1235, 597] width 143 height 27
click at [1252, 631] on select "00 01 02 03 04 05 06 07 08 09 10 11 12 13 14 15 16 17 18 19 20 21 22 23" at bounding box center [1255, 632] width 30 height 27
select select "13"
click at [1240, 622] on select "00 01 02 03 04 05 06 07 08 09 10 11 12 13 14 15 16 17 18 19 20 21 22 23" at bounding box center [1255, 632] width 30 height 27
type input "13:00"
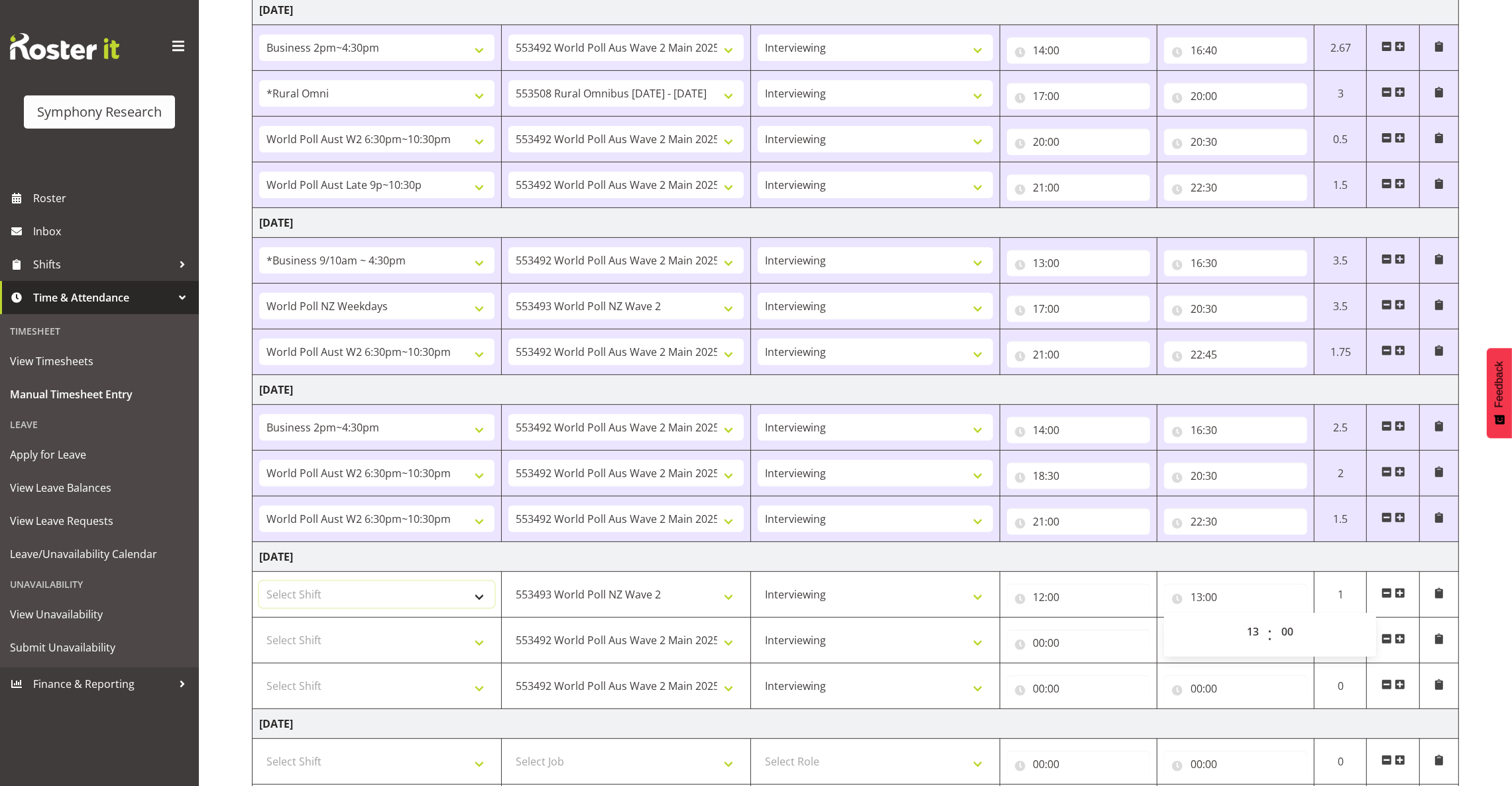
click at [476, 602] on select "Select Shift !!Weekend Residential (Roster IT Shift Label) *Business 9/10am ~ 4…" at bounding box center [377, 595] width 235 height 27
select select "41319"
click at [260, 584] on select "Select Shift !!Weekend Residential (Roster IT Shift Label) *Business 9/10am ~ 4…" at bounding box center [377, 595] width 235 height 27
click at [472, 638] on select "Select Shift !!Weekend Residential (Roster IT Shift Label) *Business 9/10am ~ 4…" at bounding box center [377, 640] width 235 height 27
select select "11547"
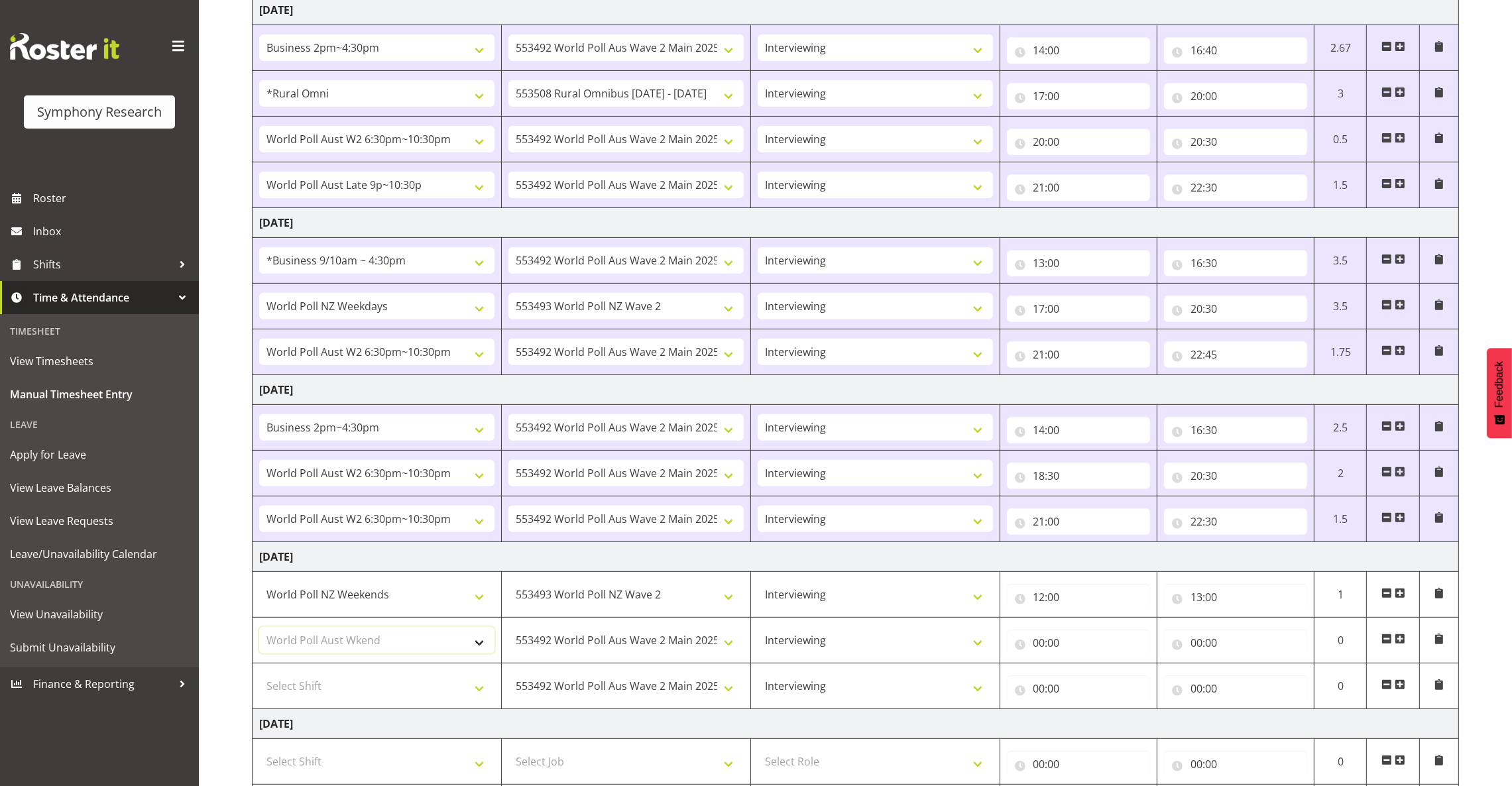
click at [260, 630] on select "Select Shift !!Weekend Residential (Roster IT Shift Label) *Business 9/10am ~ 4…" at bounding box center [377, 640] width 235 height 27
click at [1196, 646] on input "00:00" at bounding box center [1235, 643] width 143 height 27
click at [1257, 682] on select "00 01 02 03 04 05 06 07 08 09 10 11 12 13 14 15 16 17 18 19 20 21 22 23" at bounding box center [1255, 677] width 30 height 27
select select "16"
click at [1240, 667] on select "00 01 02 03 04 05 06 07 08 09 10 11 12 13 14 15 16 17 18 19 20 21 22 23" at bounding box center [1255, 677] width 30 height 27
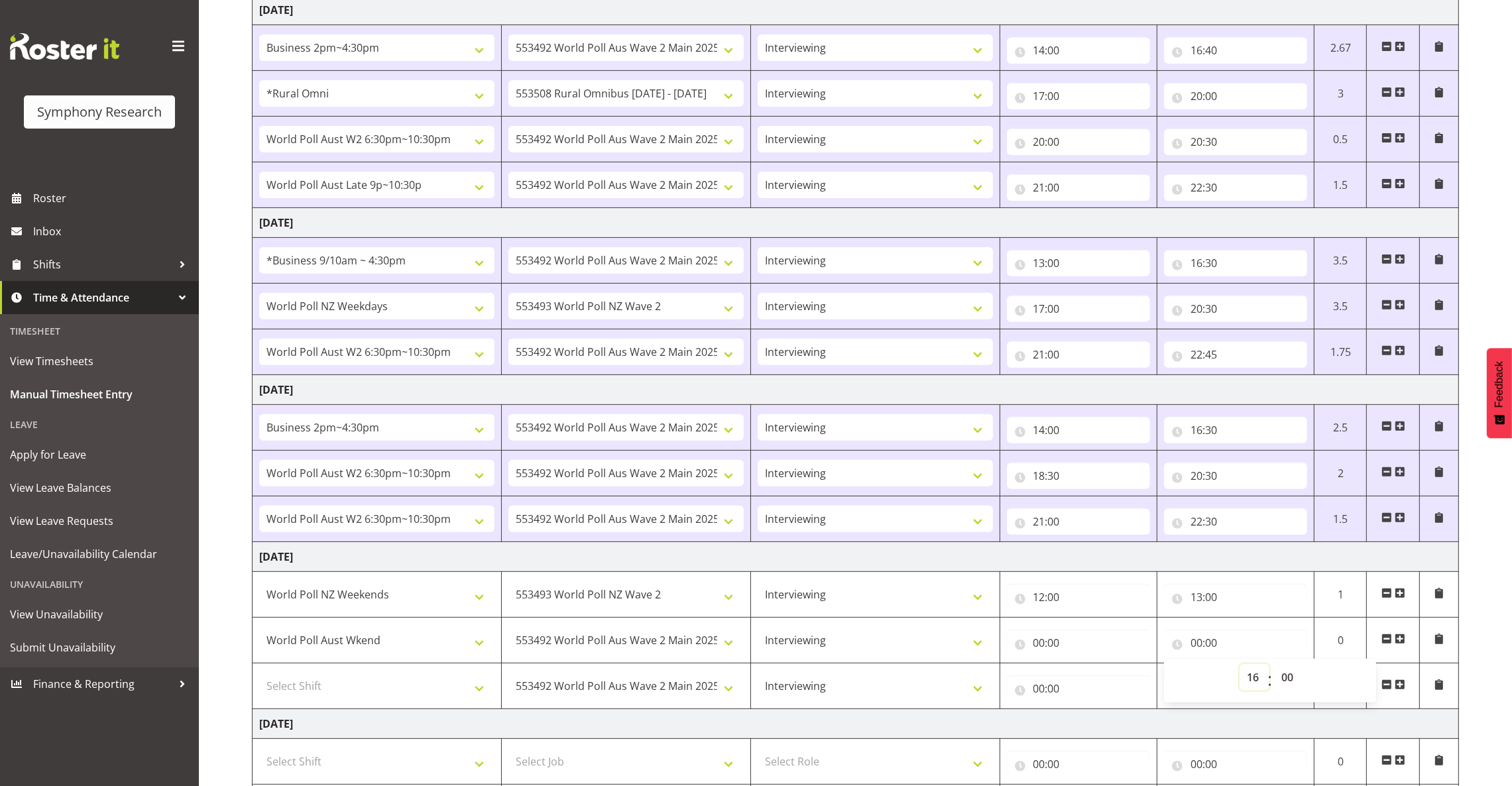
type input "16:00"
click at [1216, 643] on input "16:00" at bounding box center [1235, 643] width 143 height 27
click at [1215, 643] on input "16:00" at bounding box center [1235, 643] width 143 height 27
click at [1283, 673] on select "00 01 02 03 04 05 06 07 08 09 10 11 12 13 14 15 16 17 18 19 20 21 22 23 24 25 2…" at bounding box center [1289, 677] width 30 height 27
select select "30"
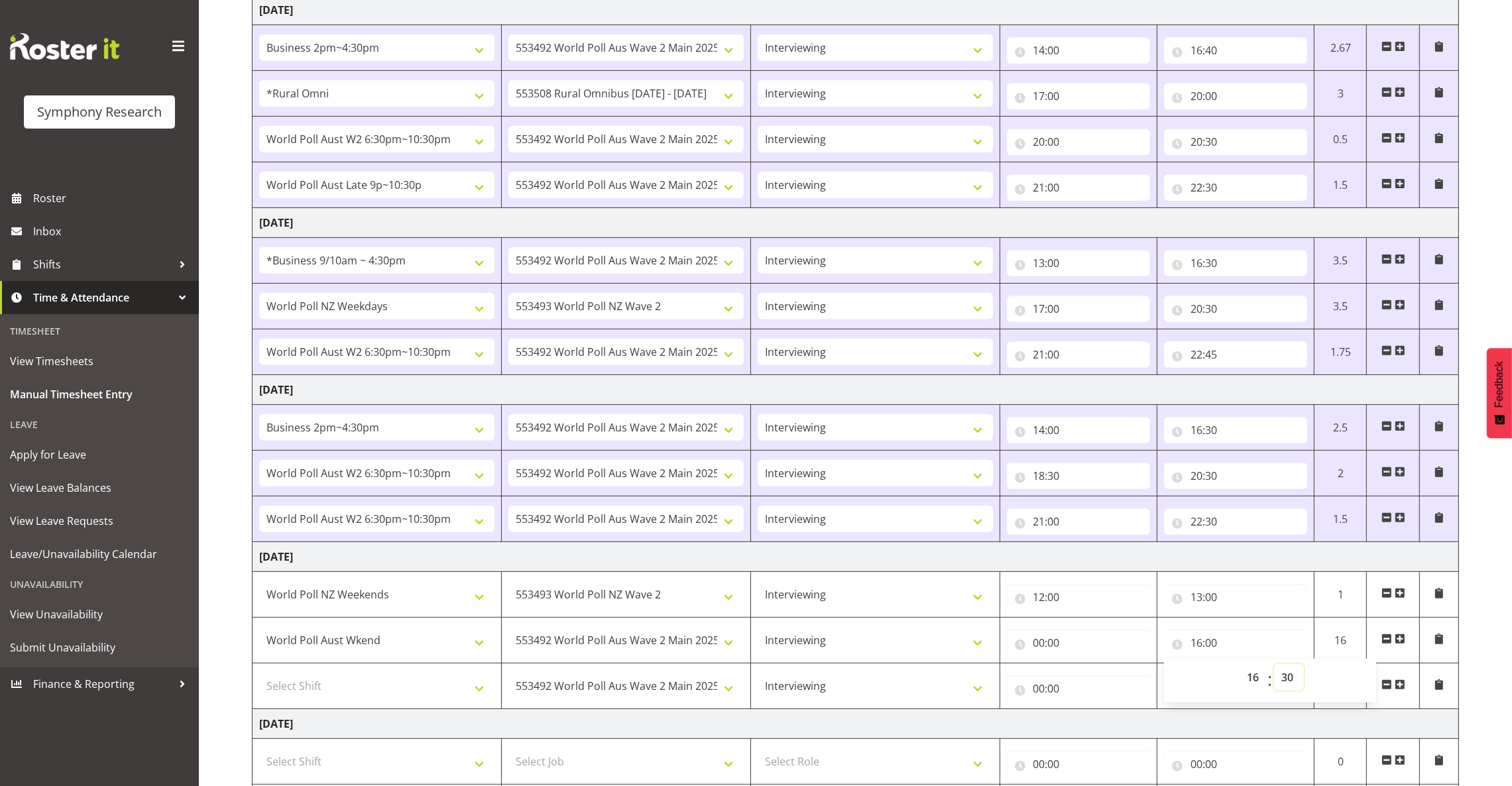
click at [1274, 667] on select "00 01 02 03 04 05 06 07 08 09 10 11 12 13 14 15 16 17 18 19 20 21 22 23 24 25 2…" at bounding box center [1289, 677] width 30 height 27
type input "16:30"
click at [921, 696] on select "Briefing Interviewing" at bounding box center [875, 686] width 235 height 27
click at [1044, 645] on input "00:00" at bounding box center [1078, 643] width 143 height 27
click at [1097, 677] on select "00 01 02 03 04 05 06 07 08 09 10 11 12 13 14 15 16 17 18 19 20 21 22 23" at bounding box center [1097, 677] width 30 height 27
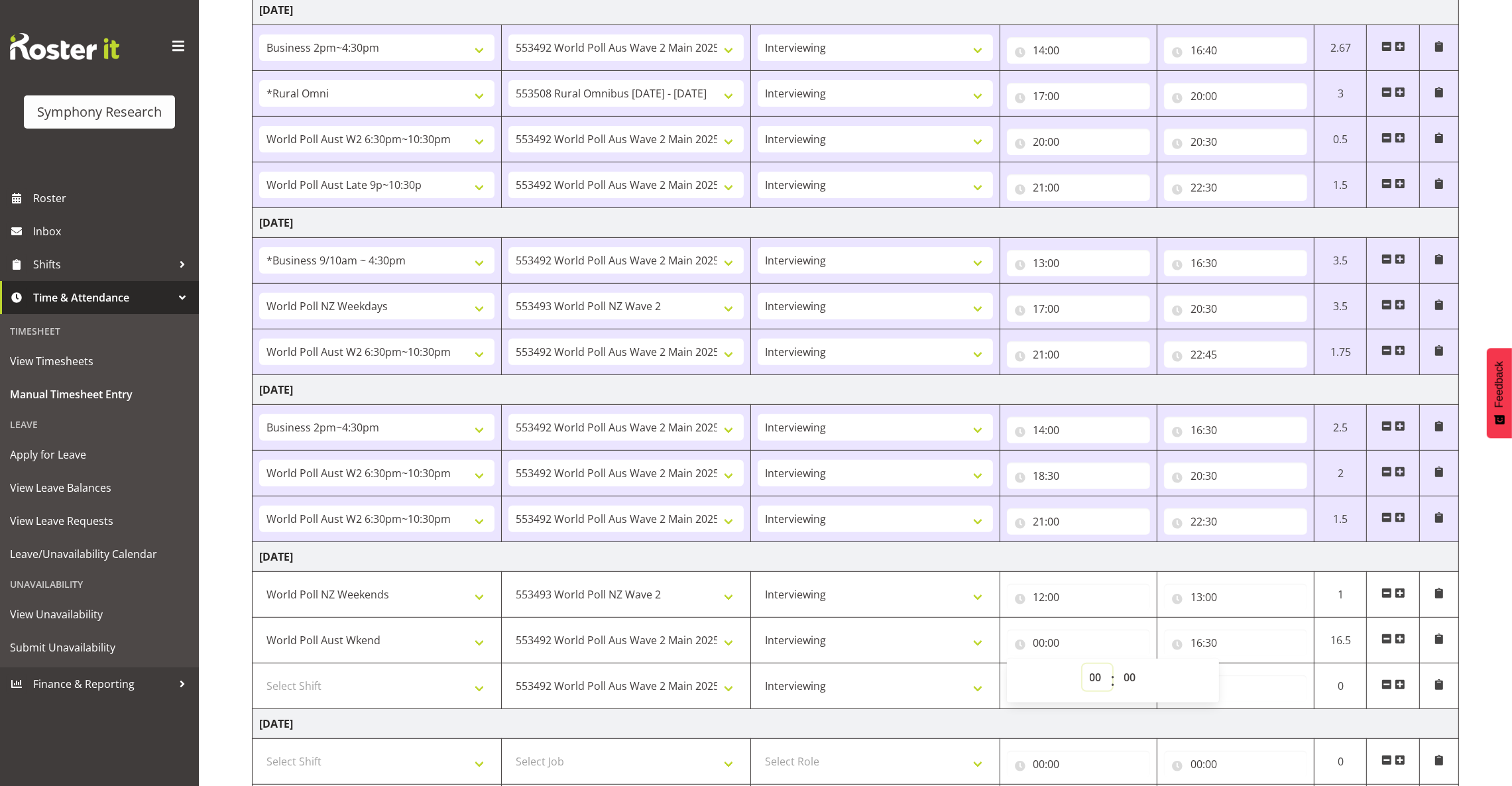
select select "13"
click at [1082, 667] on select "00 01 02 03 04 05 06 07 08 09 10 11 12 13 14 15 16 17 18 19 20 21 22 23" at bounding box center [1097, 677] width 30 height 27
type input "13:00"
click at [460, 690] on select "Select Shift !!Weekend Residential (Roster IT Shift Label) *Business 9/10am ~ 4…" at bounding box center [377, 686] width 235 height 27
select select "11547"
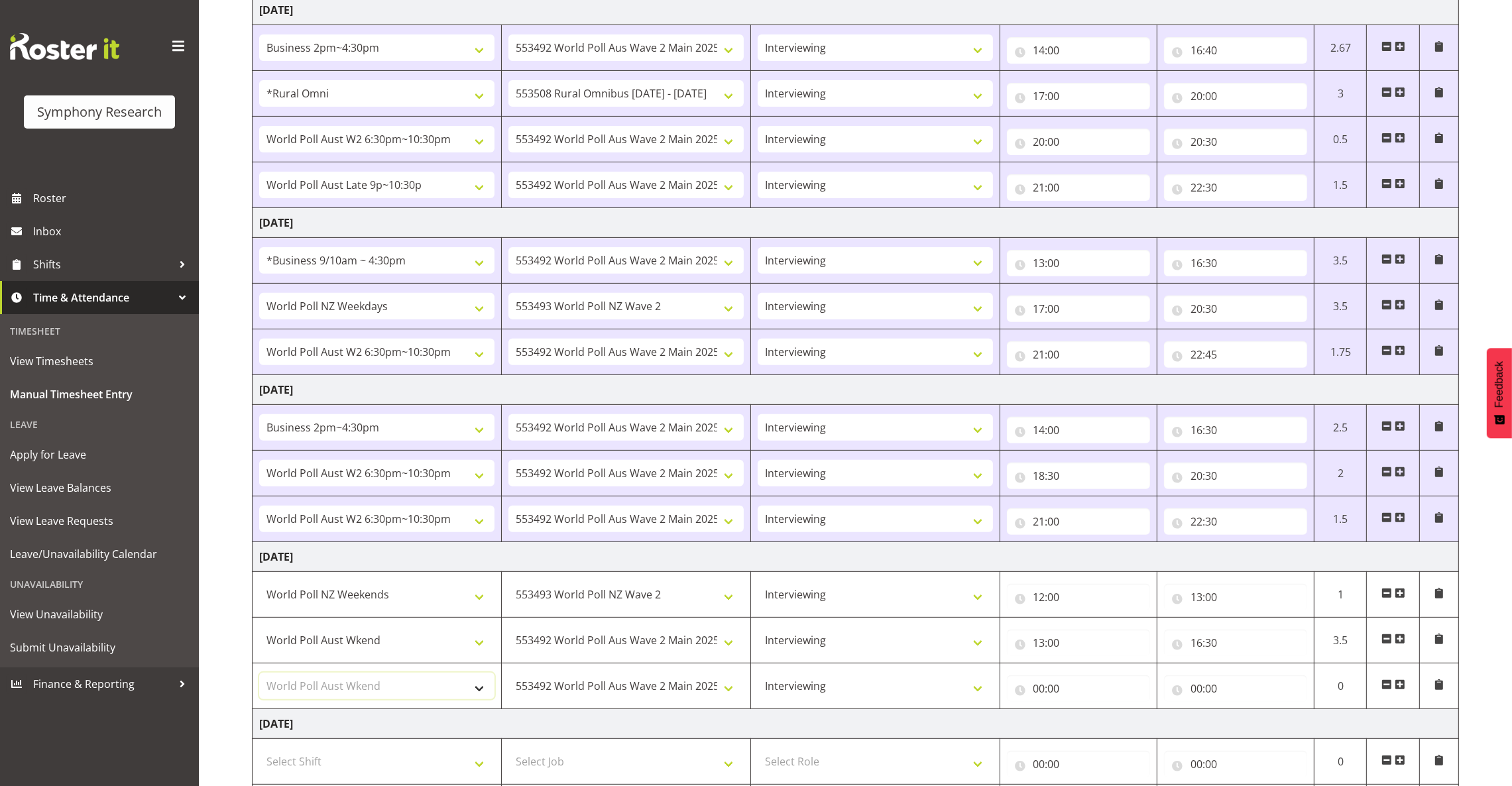
click at [260, 676] on select "Select Shift !!Weekend Residential (Roster IT Shift Label) *Business 9/10am ~ 4…" at bounding box center [377, 686] width 235 height 27
click at [1035, 692] on input "00:00" at bounding box center [1078, 689] width 143 height 27
click at [1093, 724] on select "00 01 02 03 04 05 06 07 08 09 10 11 12 13 14 15 16 17 18 19 20 21 22 23" at bounding box center [1097, 723] width 30 height 27
select select "17"
click at [1082, 713] on select "00 01 02 03 04 05 06 07 08 09 10 11 12 13 14 15 16 17 18 19 20 21 22 23" at bounding box center [1097, 723] width 30 height 27
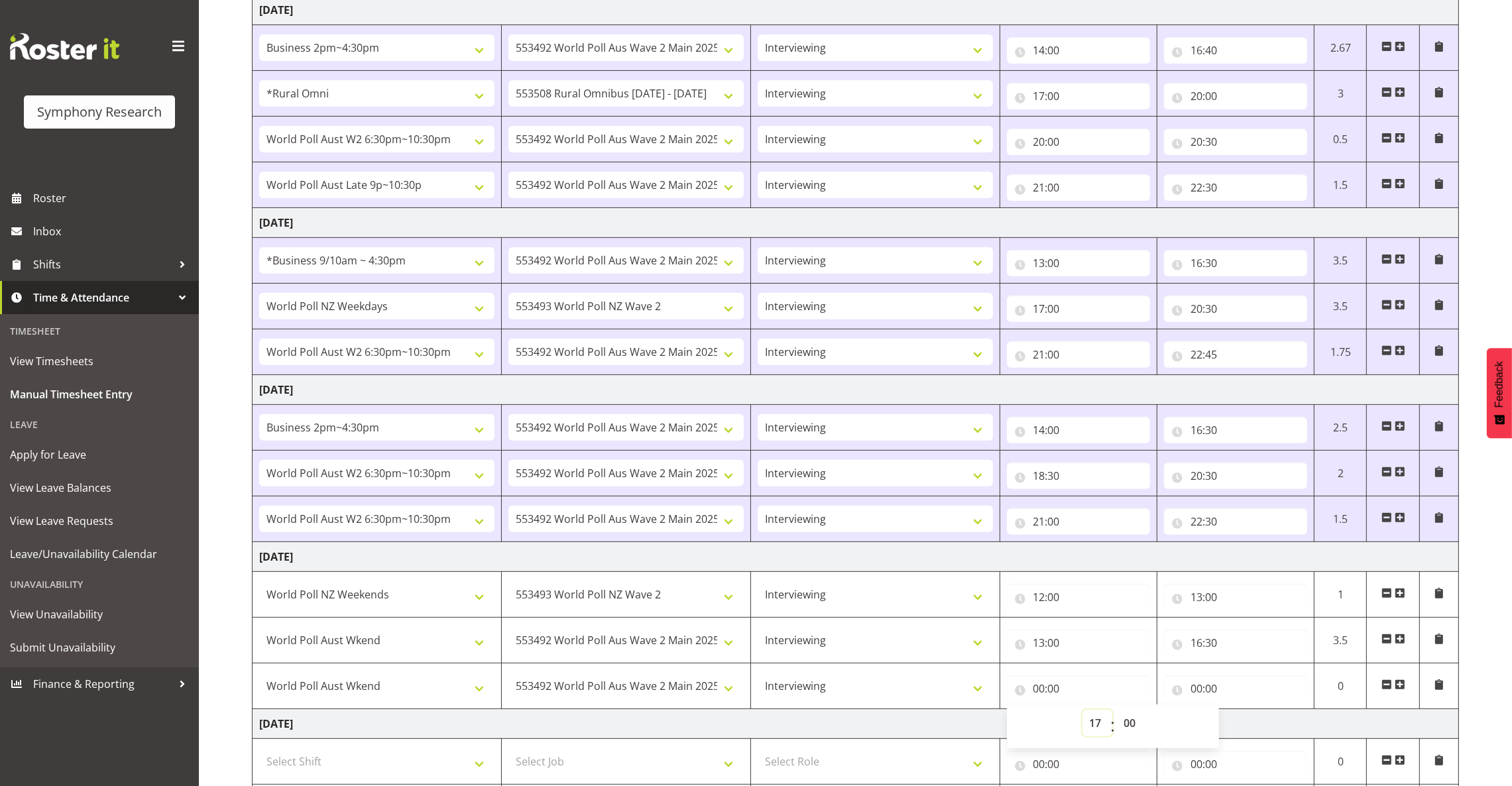
type input "17:00"
click at [1198, 691] on input "00:00" at bounding box center [1235, 689] width 143 height 27
click at [1255, 720] on select "00 01 02 03 04 05 06 07 08 09 10 11 12 13 14 15 16 17 18 19 20 21 22 23" at bounding box center [1255, 723] width 30 height 27
select select "19"
click at [1240, 713] on select "00 01 02 03 04 05 06 07 08 09 10 11 12 13 14 15 16 17 18 19 20 21 22 23" at bounding box center [1255, 723] width 30 height 27
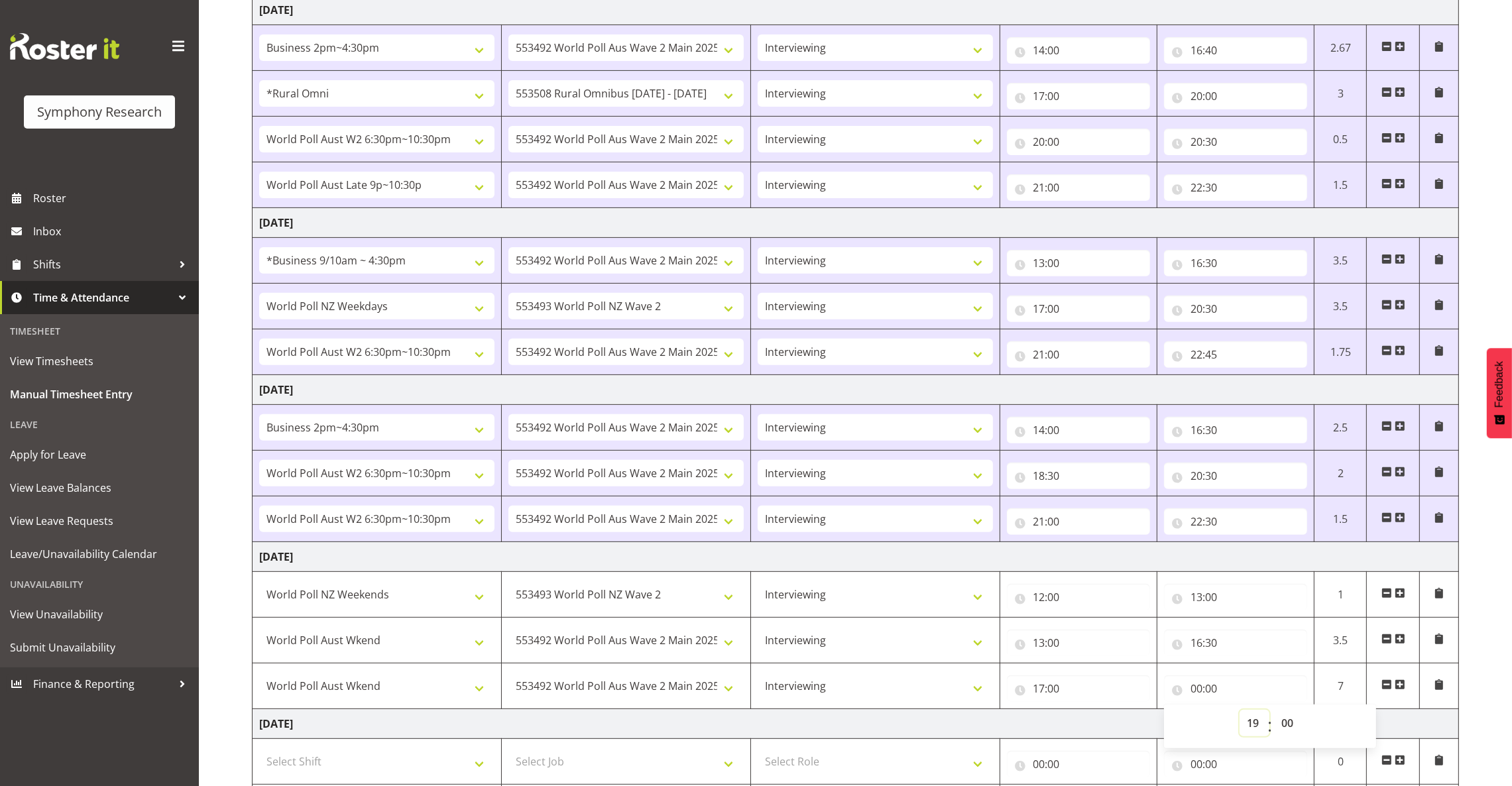
type input "19:00"
click at [869, 765] on select "Select Role Briefing Interviewing" at bounding box center [875, 761] width 235 height 27
click at [1173, 761] on input "00:00" at bounding box center [1235, 764] width 143 height 27
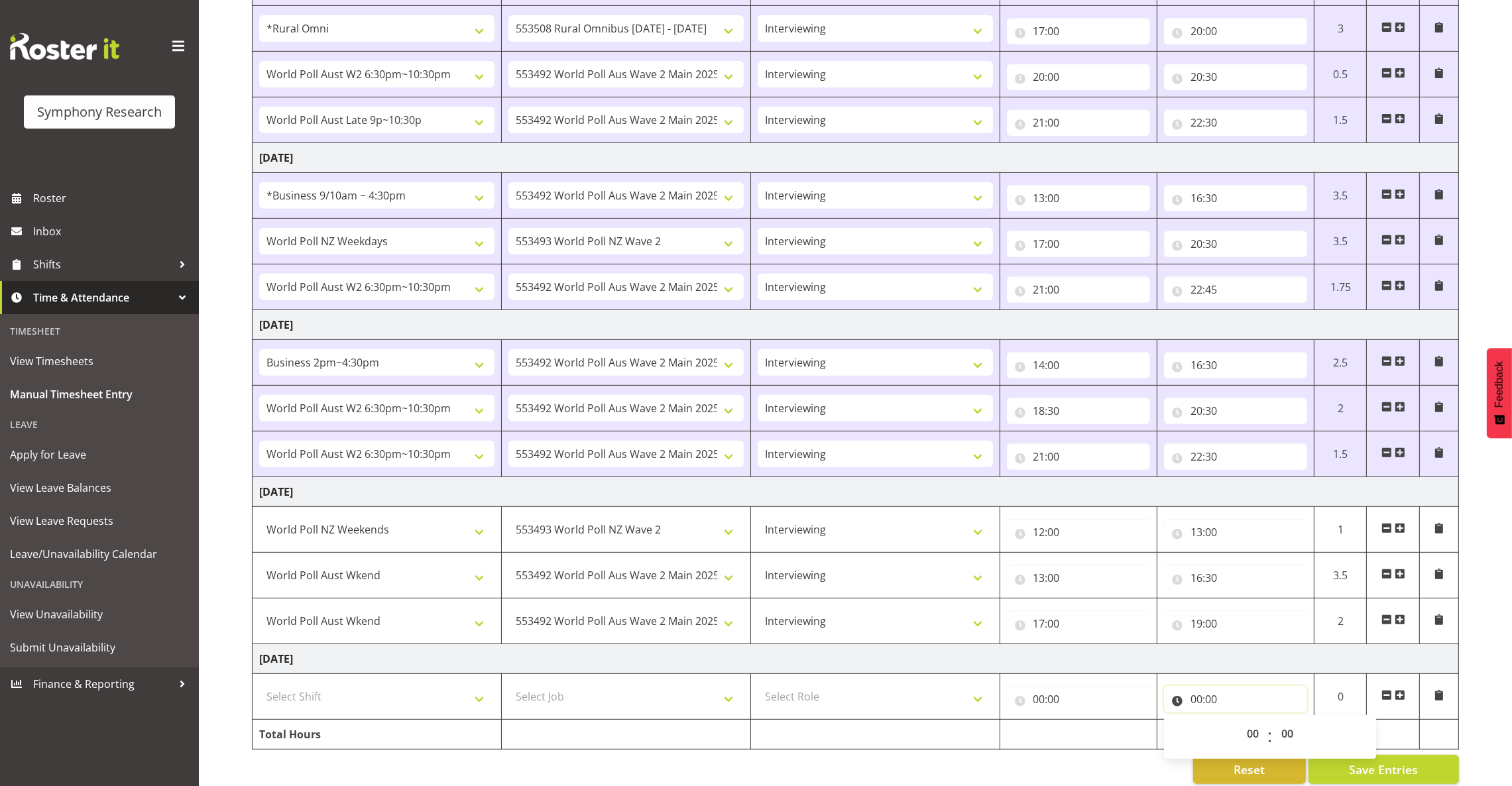
scroll to position [777, 0]
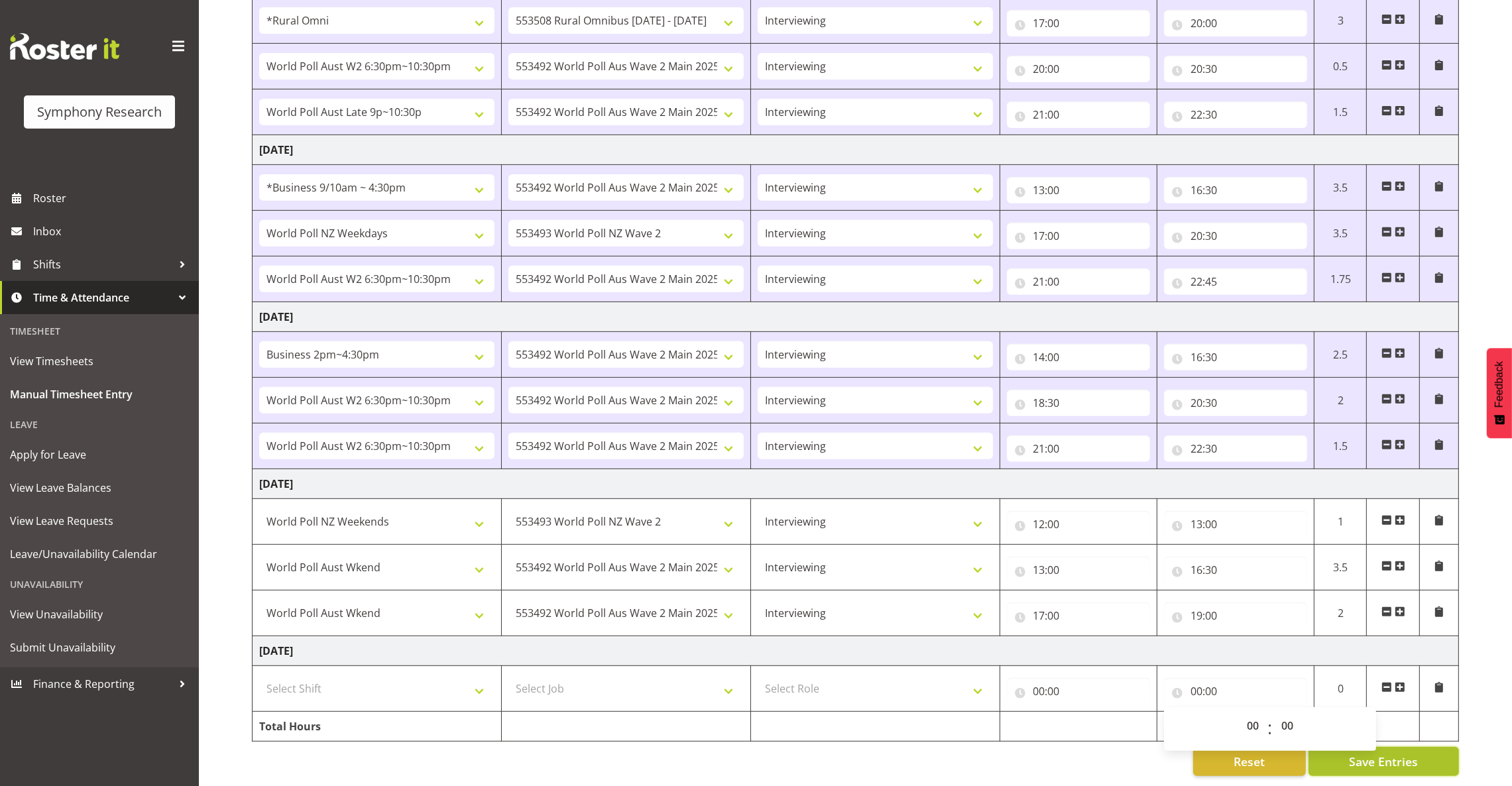
click at [1378, 753] on span "Save Entries" at bounding box center [1383, 761] width 69 height 17
click at [1377, 753] on span "Save Entries" at bounding box center [1383, 761] width 69 height 17
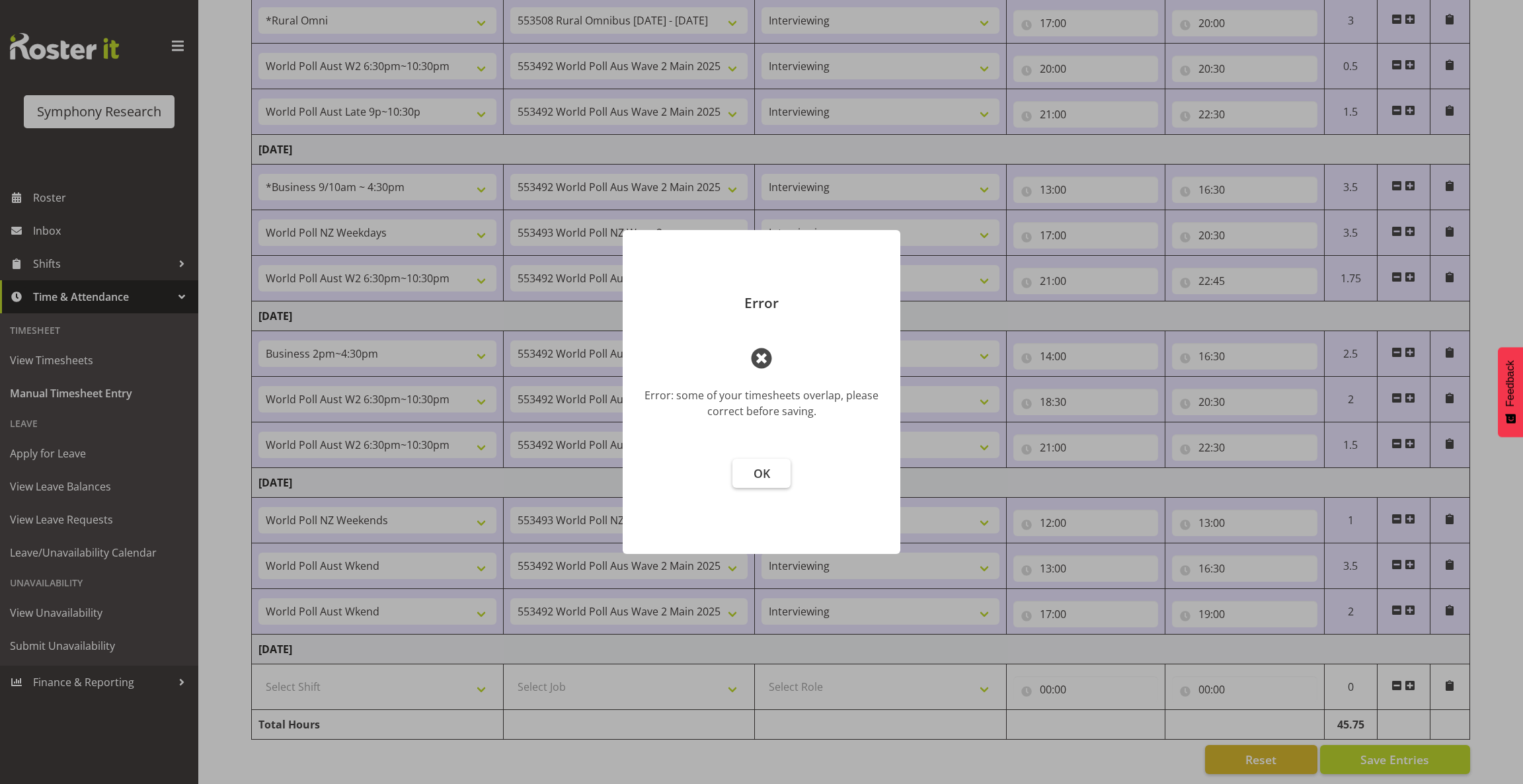
click at [764, 471] on span "OK" at bounding box center [762, 473] width 17 height 16
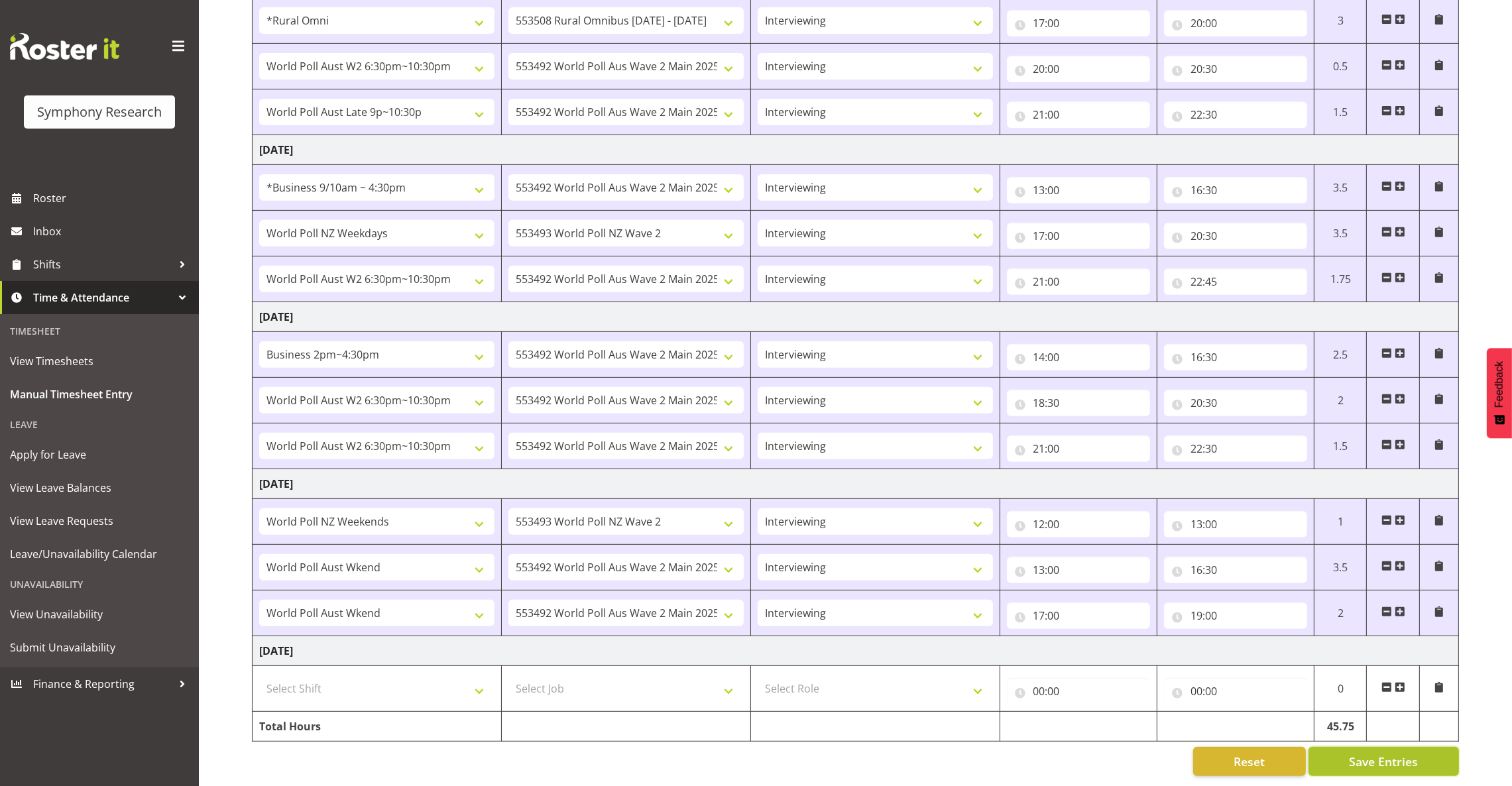
click at [1374, 753] on span "Save Entries" at bounding box center [1383, 761] width 69 height 17
